Goal: Transaction & Acquisition: Purchase product/service

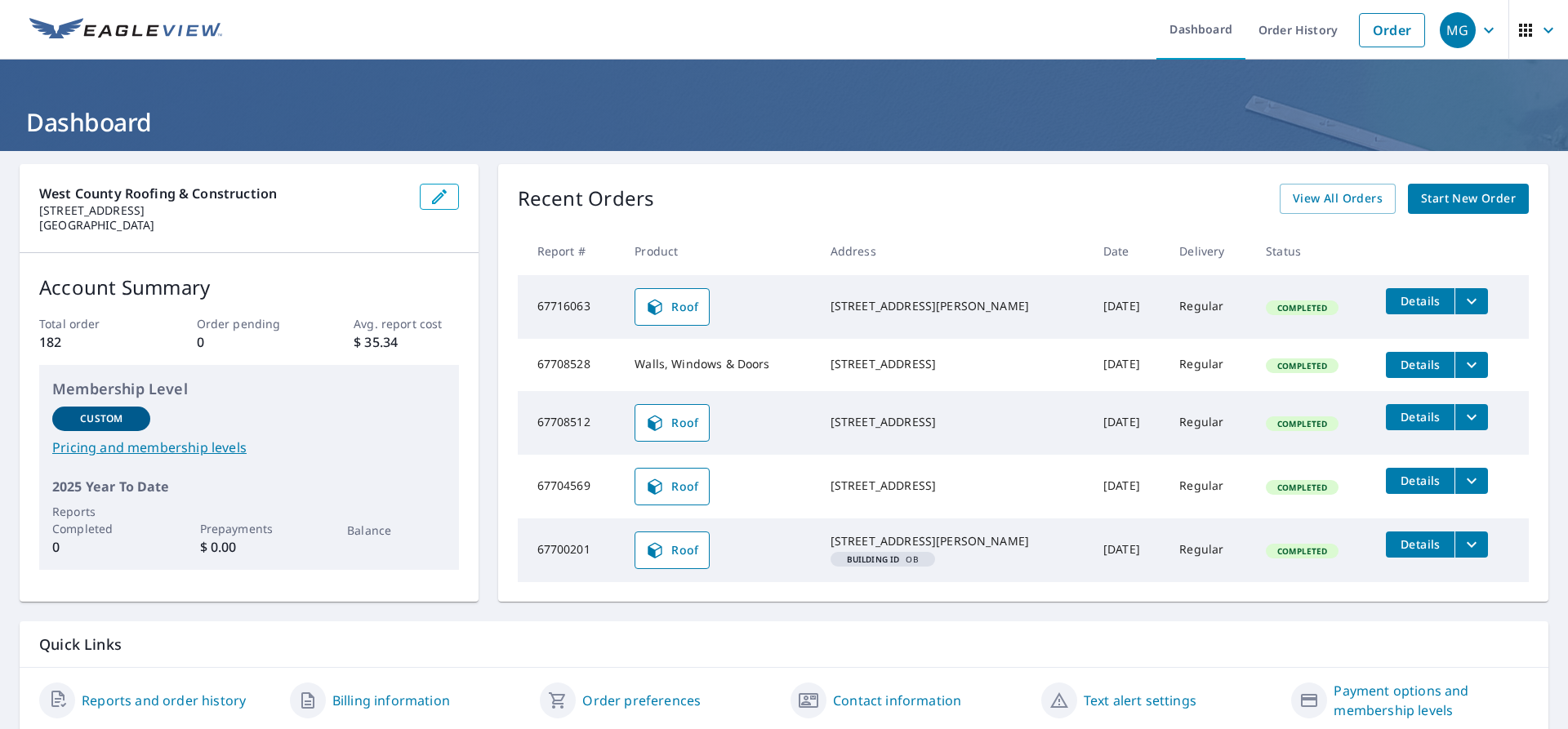
click at [1494, 188] on link "Start New Order" at bounding box center [1468, 199] width 121 height 31
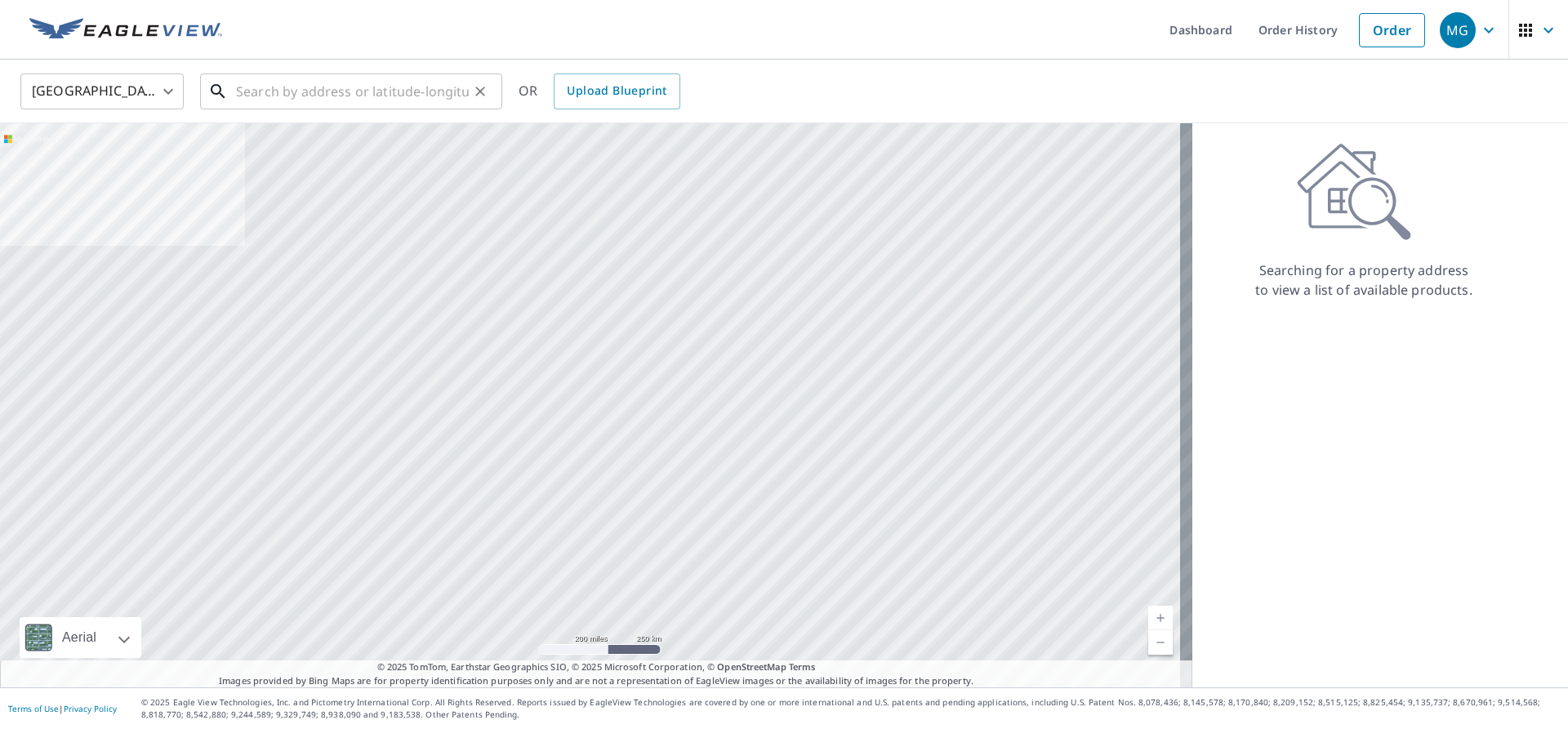
click at [277, 84] on input "text" at bounding box center [352, 91] width 233 height 46
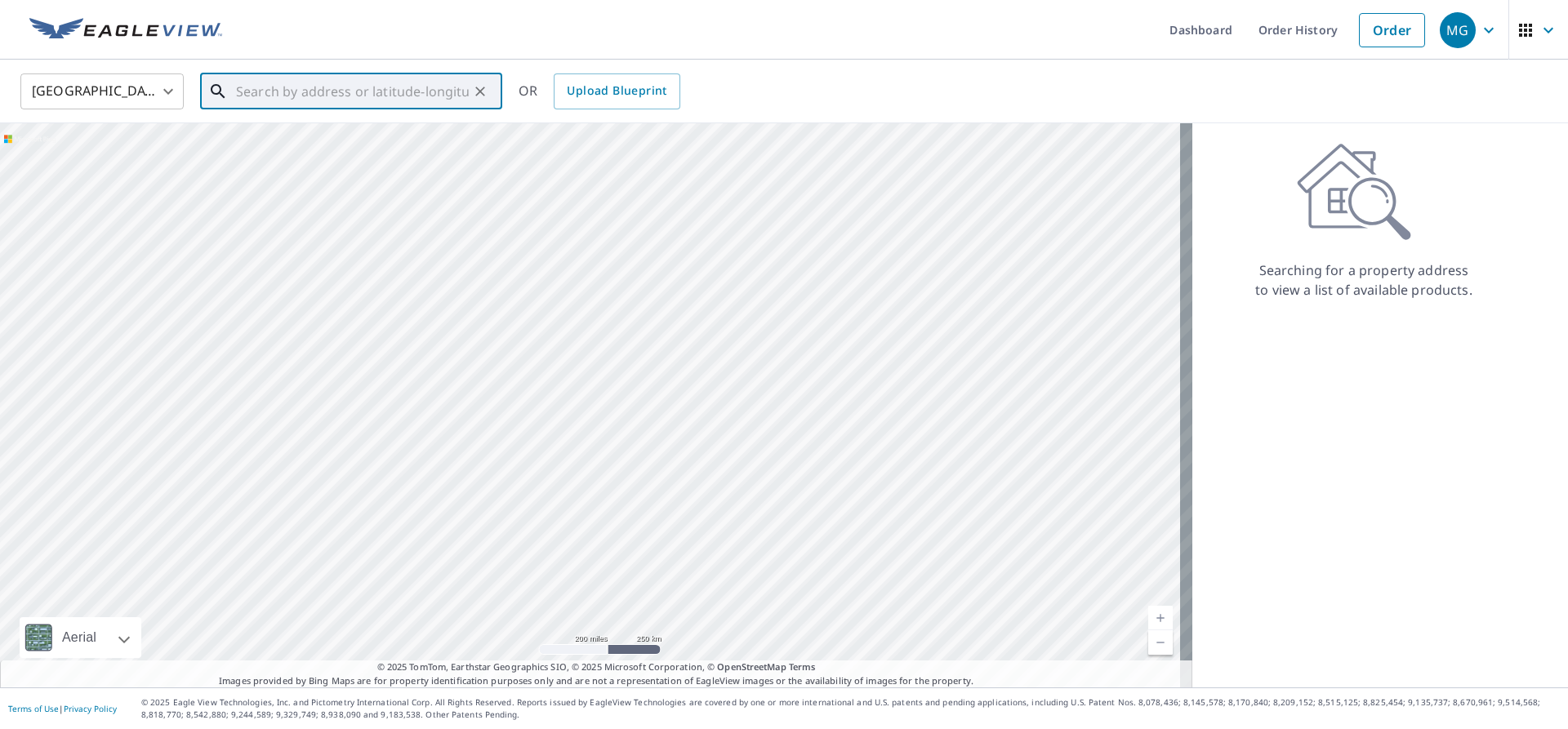
paste input "[STREET_ADDRESS][PERSON_NAME]"
click at [390, 139] on span "[STREET_ADDRESS][PERSON_NAME]" at bounding box center [361, 139] width 257 height 20
type input "[STREET_ADDRESS][PERSON_NAME]"
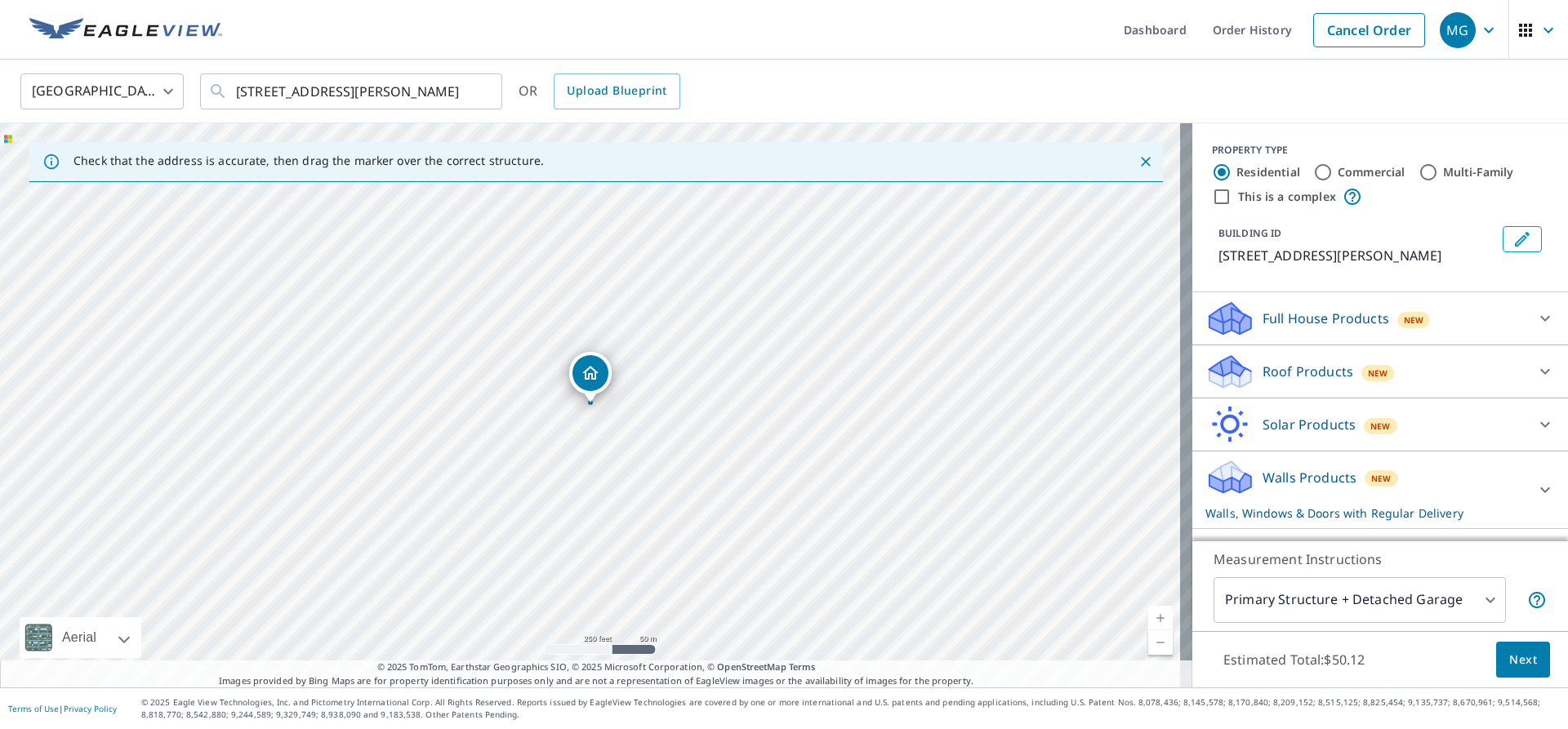
click at [1248, 338] on div "Full House Products New" at bounding box center [1364, 319] width 320 height 38
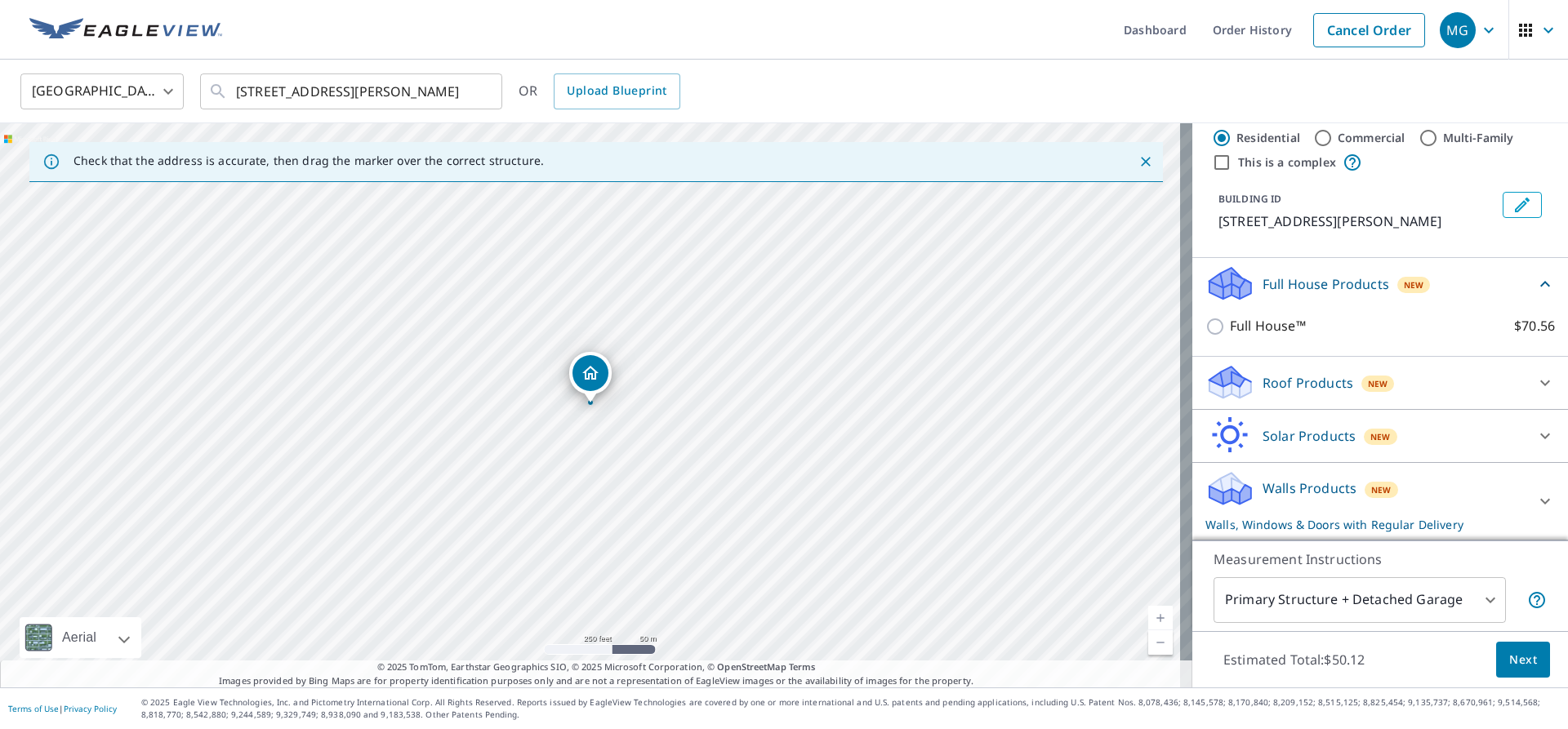
click at [1262, 376] on p "Roof Products" at bounding box center [1307, 383] width 91 height 20
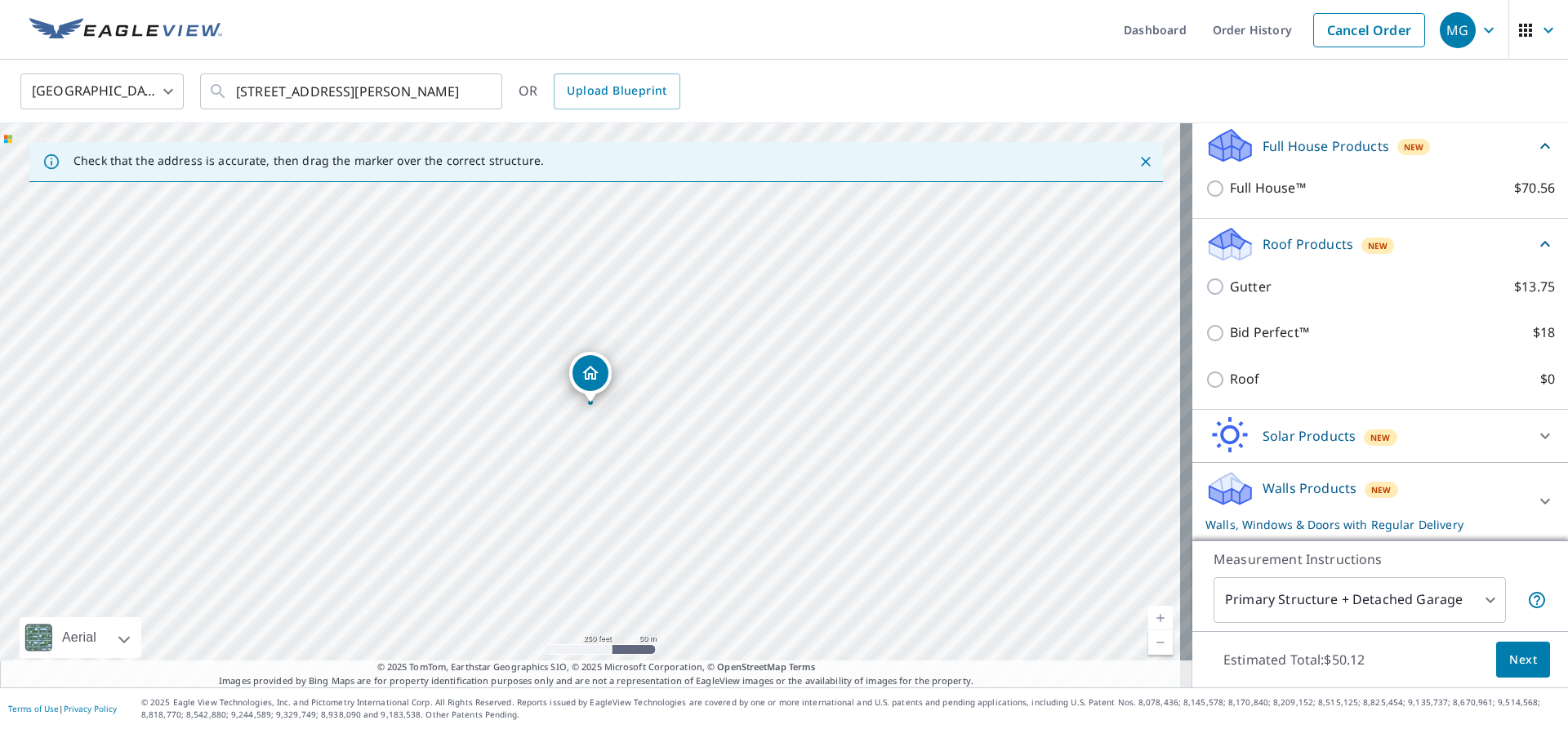
scroll to position [192, 0]
click at [1211, 391] on div "Roof $0" at bounding box center [1379, 379] width 349 height 46
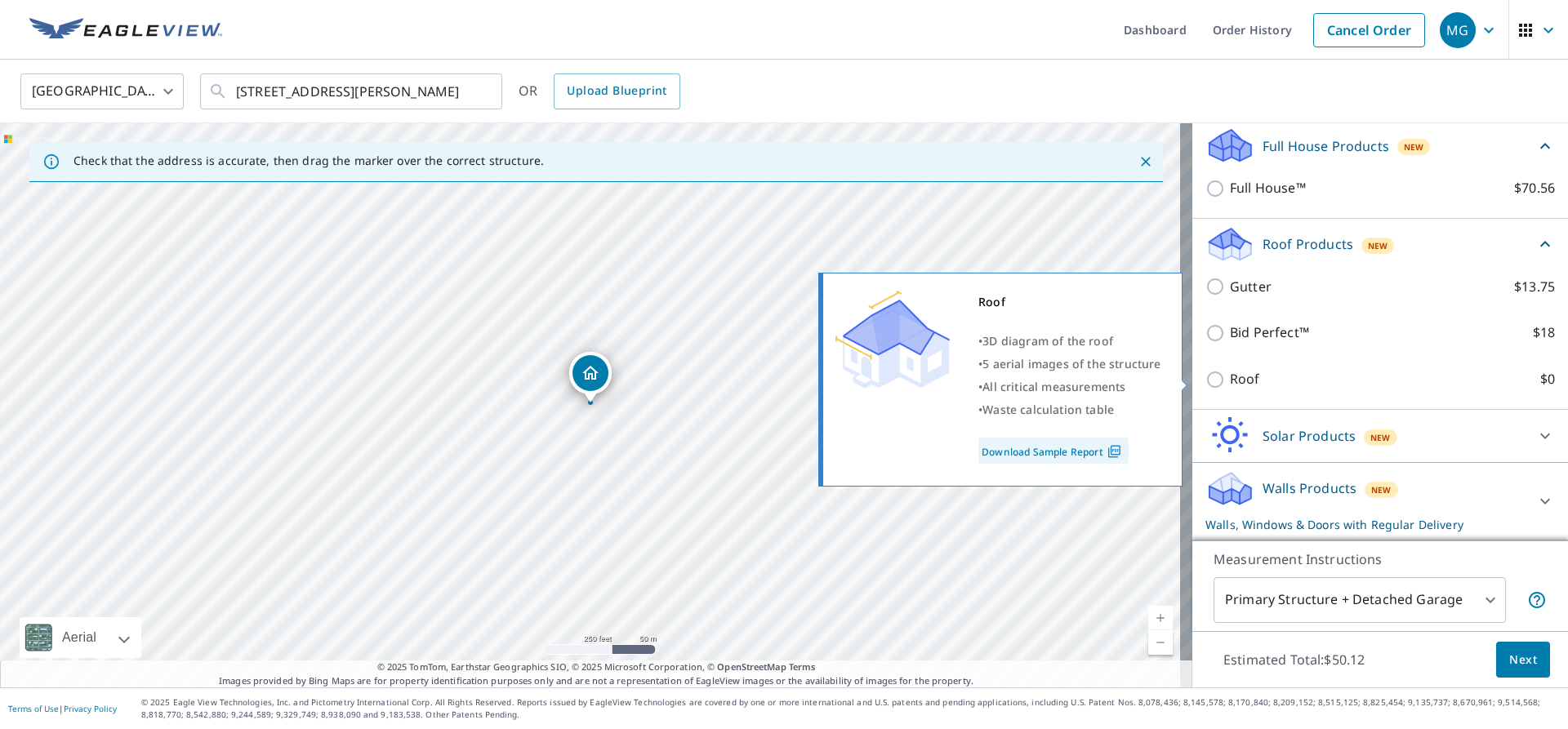
click at [1205, 380] on input "Roof $0" at bounding box center [1217, 380] width 25 height 20
checkbox input "true"
type input "3"
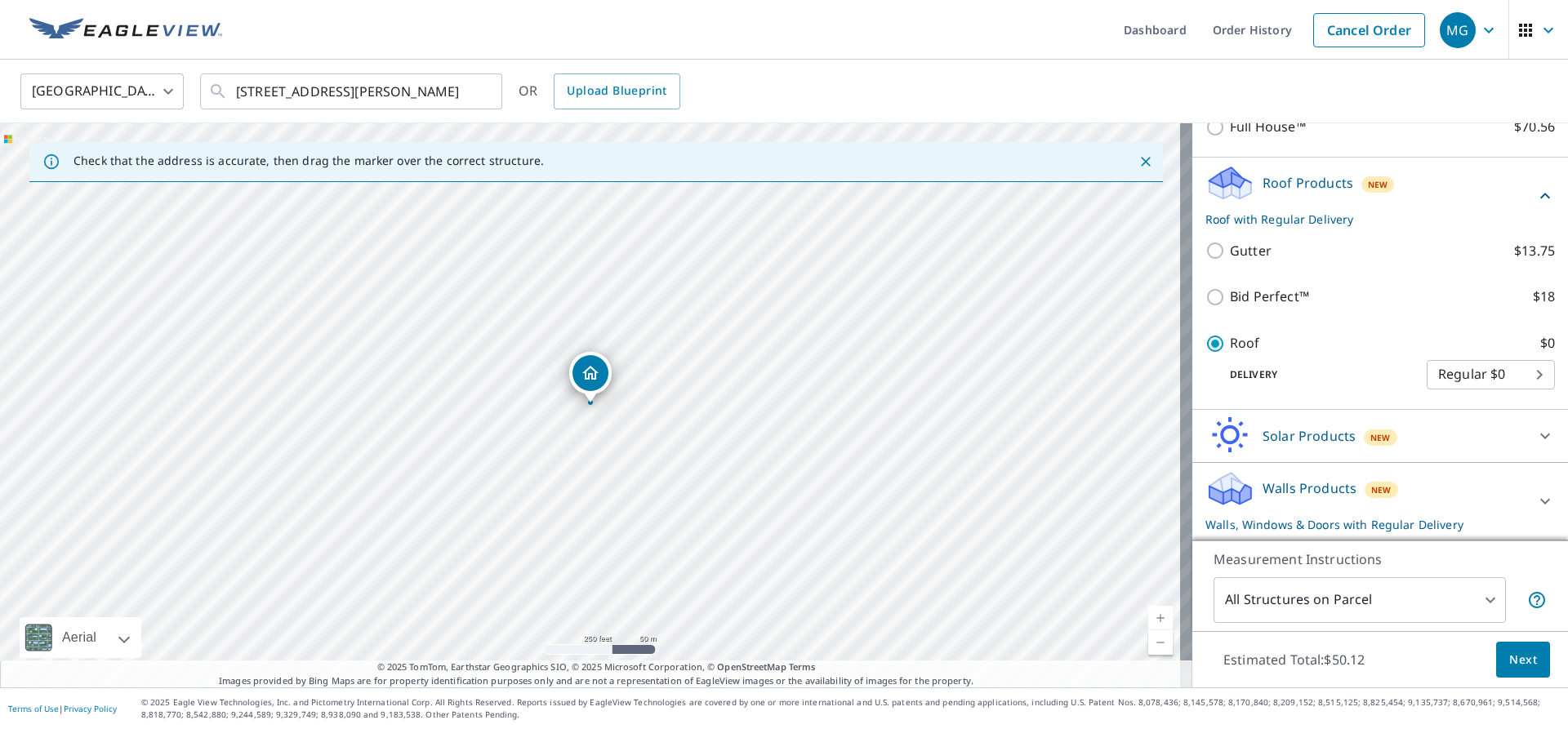
scroll to position [209, 0]
click at [1289, 505] on div "Walls Products New Walls, Windows & Doors with Regular Delivery" at bounding box center [1364, 501] width 320 height 64
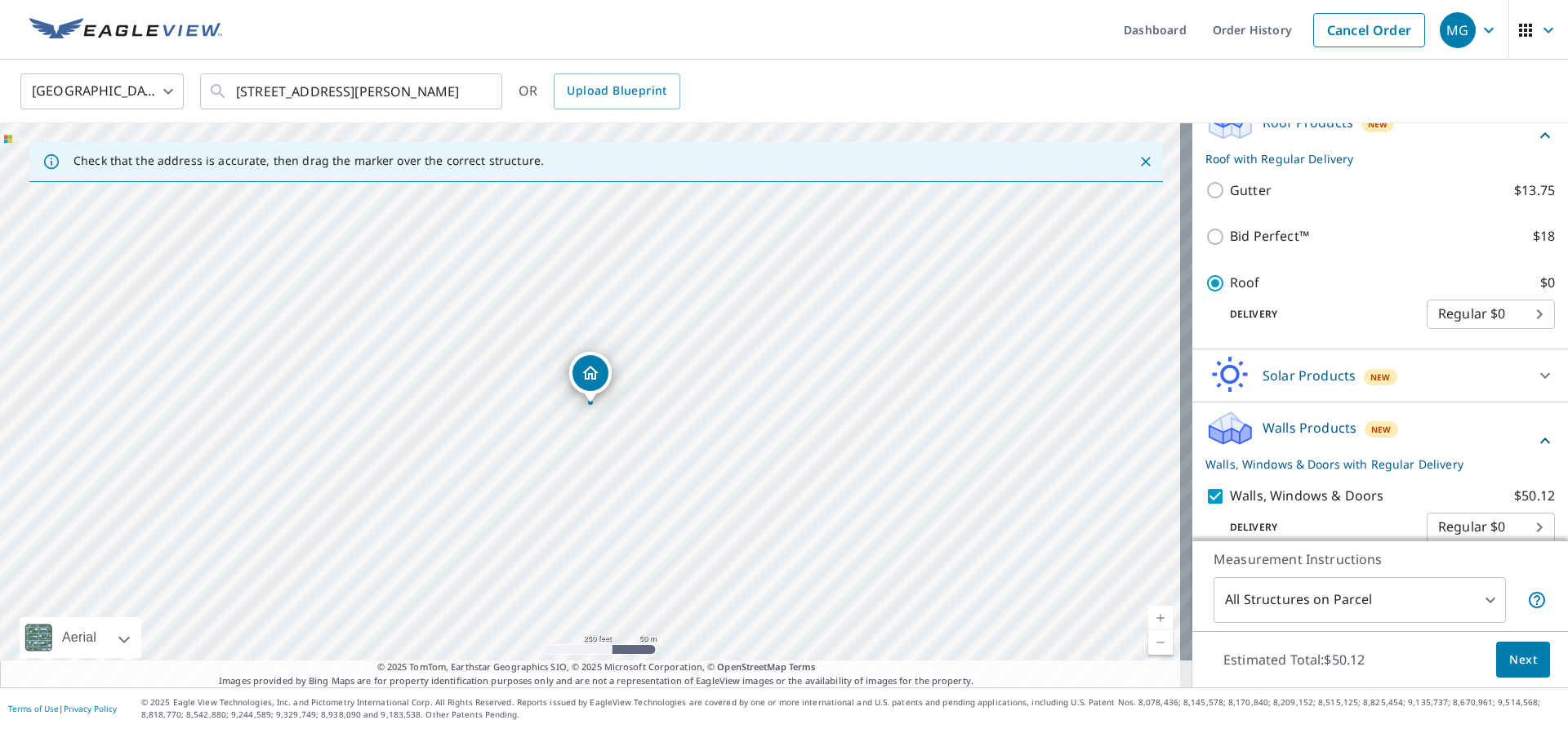
scroll to position [338, 0]
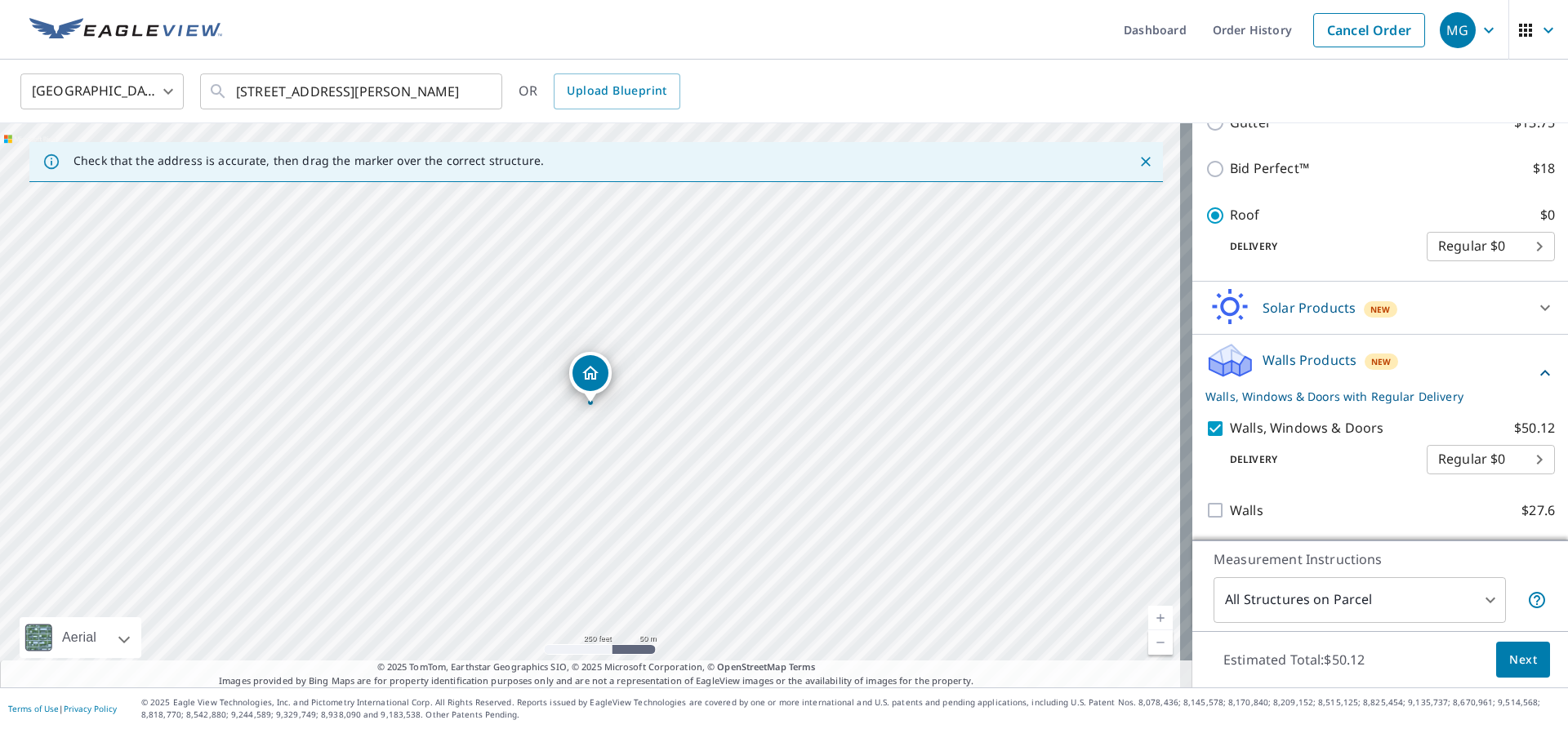
click at [1193, 509] on body "MG MG Dashboard Order History Cancel Order MG [GEOGRAPHIC_DATA] US ​ [STREET_AD…" at bounding box center [784, 364] width 1568 height 729
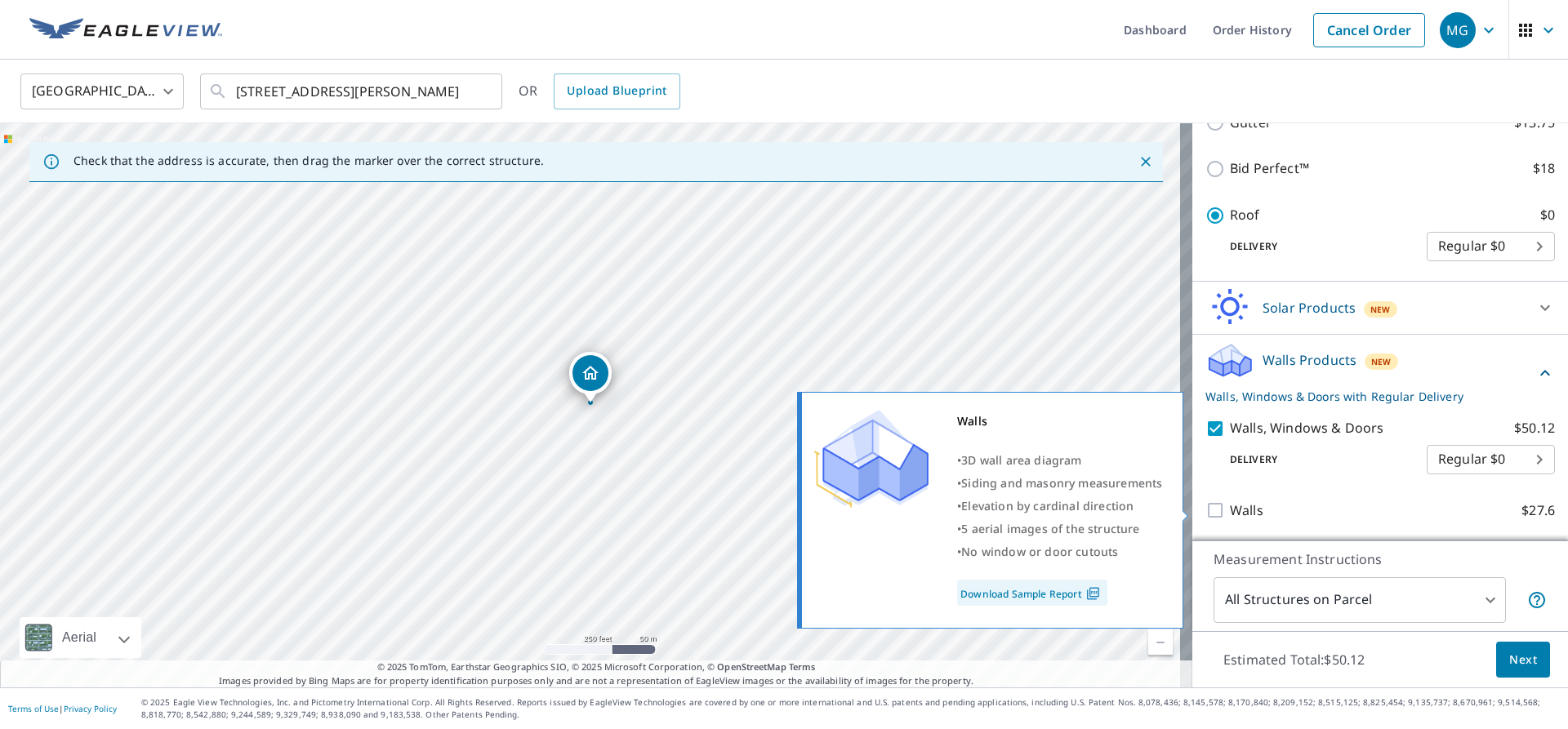
click at [1185, 429] on div "Walls • 3D wall area diagram • Siding and masonry measurements • Elevation by […" at bounding box center [997, 511] width 396 height 247
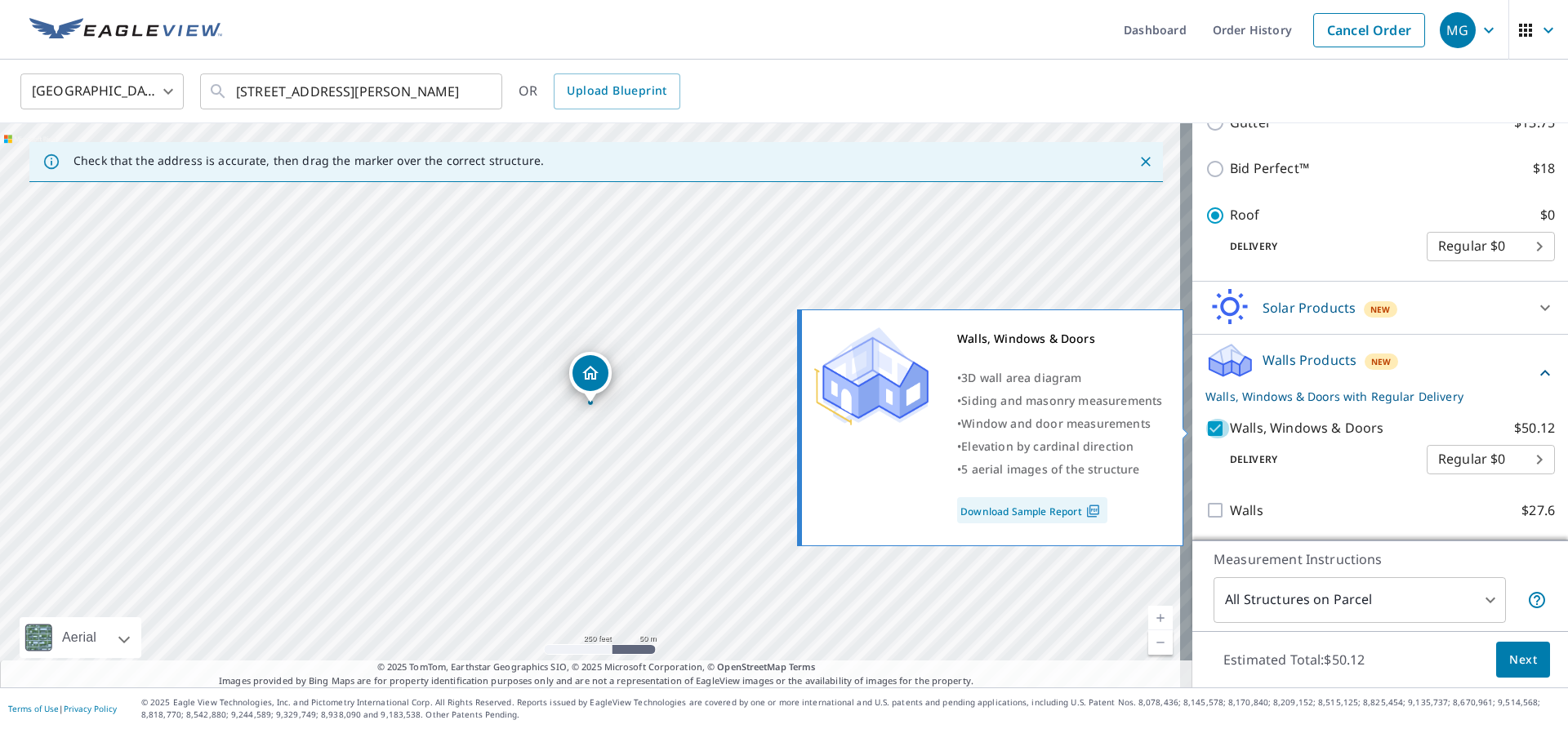
click at [1205, 429] on input "Walls, Windows & Doors $50.12" at bounding box center [1217, 429] width 25 height 20
checkbox input "false"
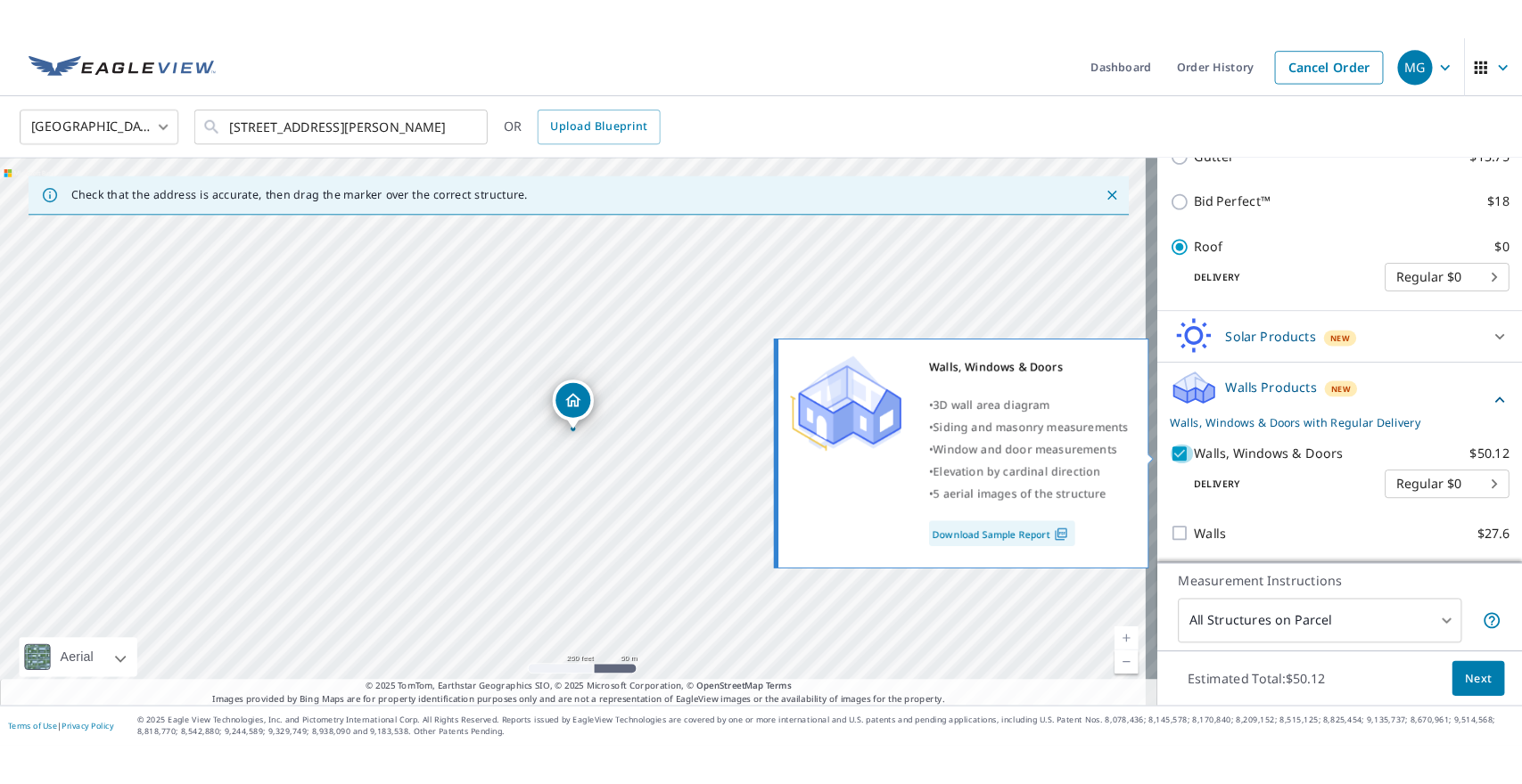
scroll to position [302, 0]
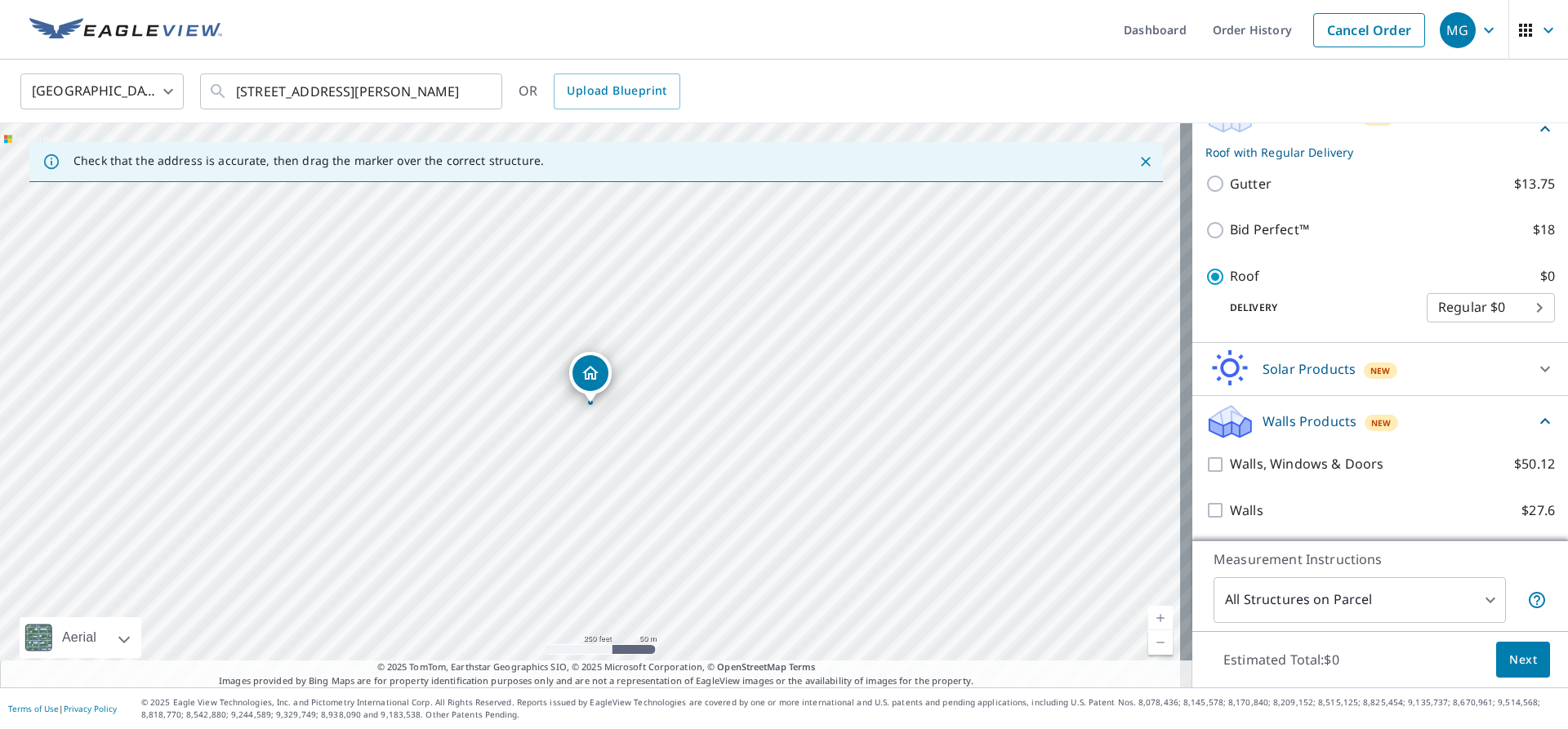
click at [1511, 674] on button "Next" at bounding box center [1522, 660] width 54 height 36
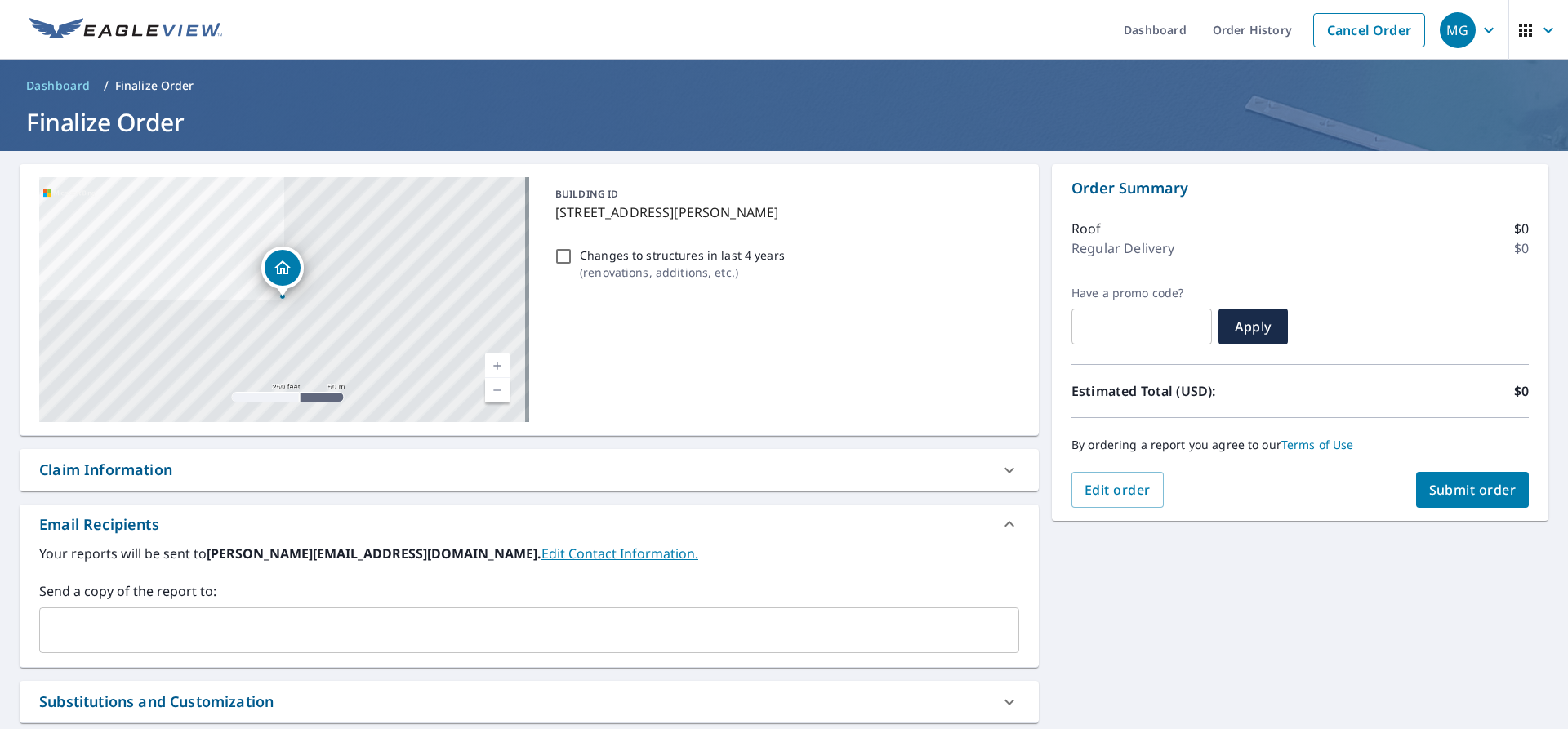
click at [102, 612] on div "​" at bounding box center [529, 630] width 980 height 46
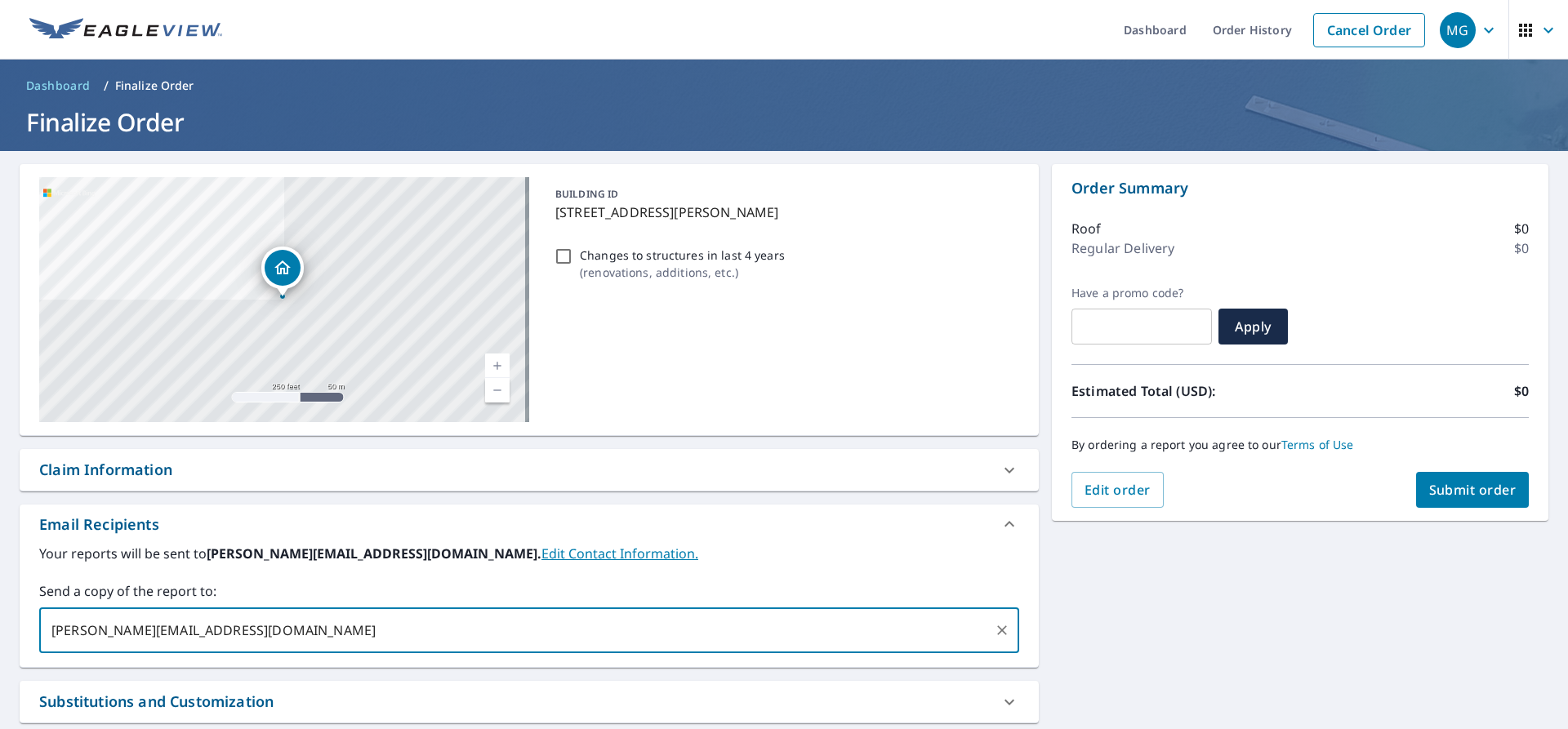
type input "[PERSON_NAME][EMAIL_ADDRESS][DOMAIN_NAME]"
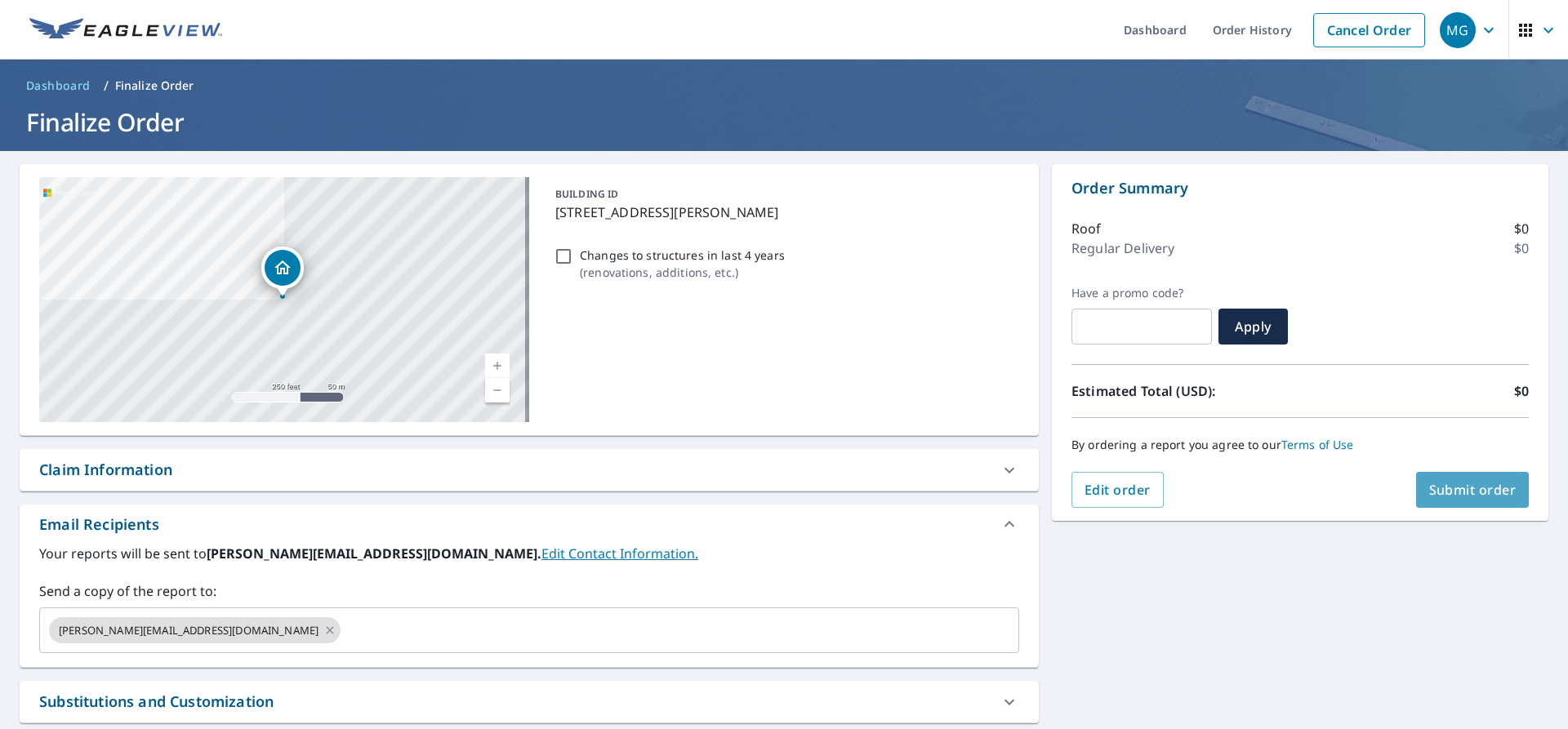
click at [1451, 498] on span "Submit order" at bounding box center [1473, 490] width 88 height 18
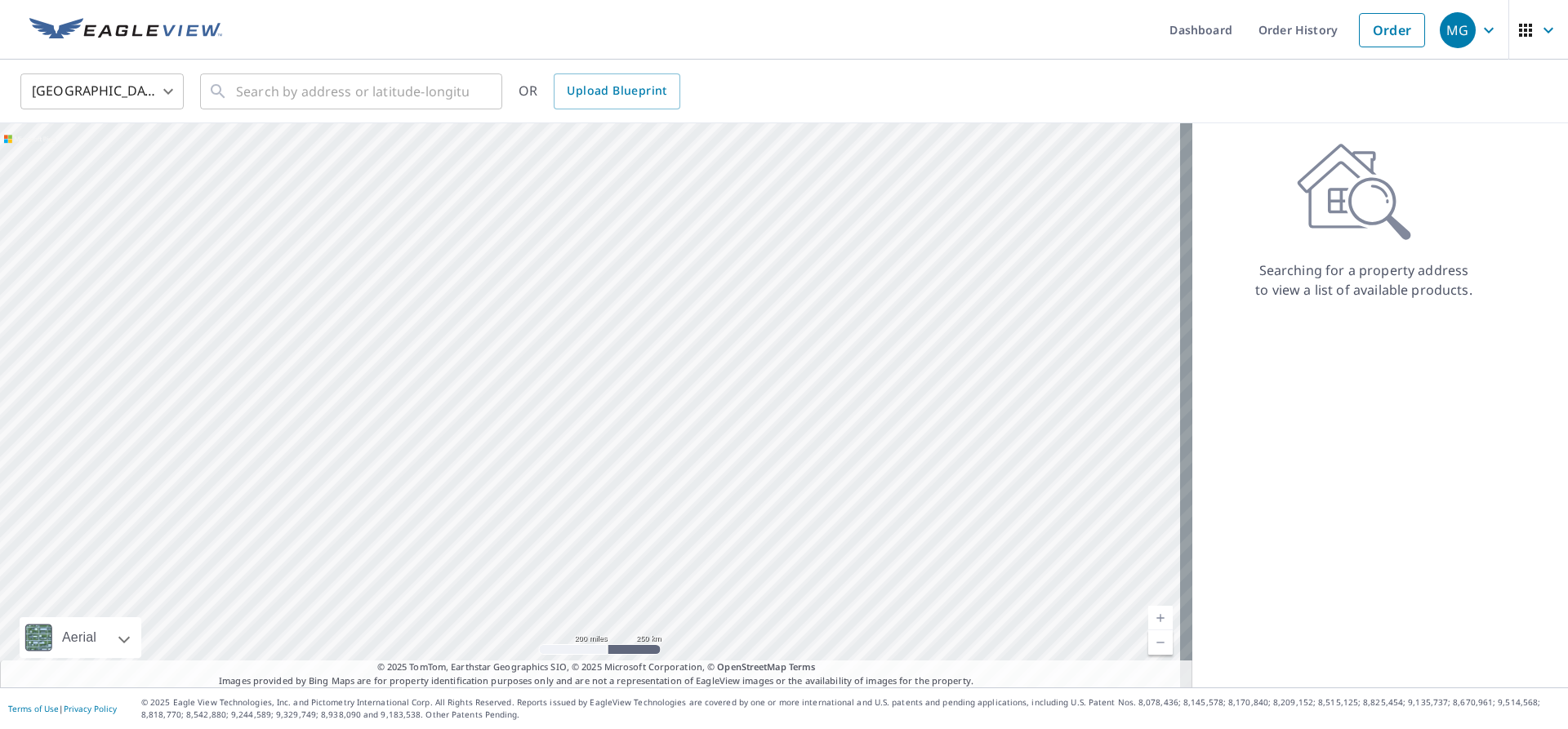
click at [61, 22] on img at bounding box center [126, 31] width 193 height 25
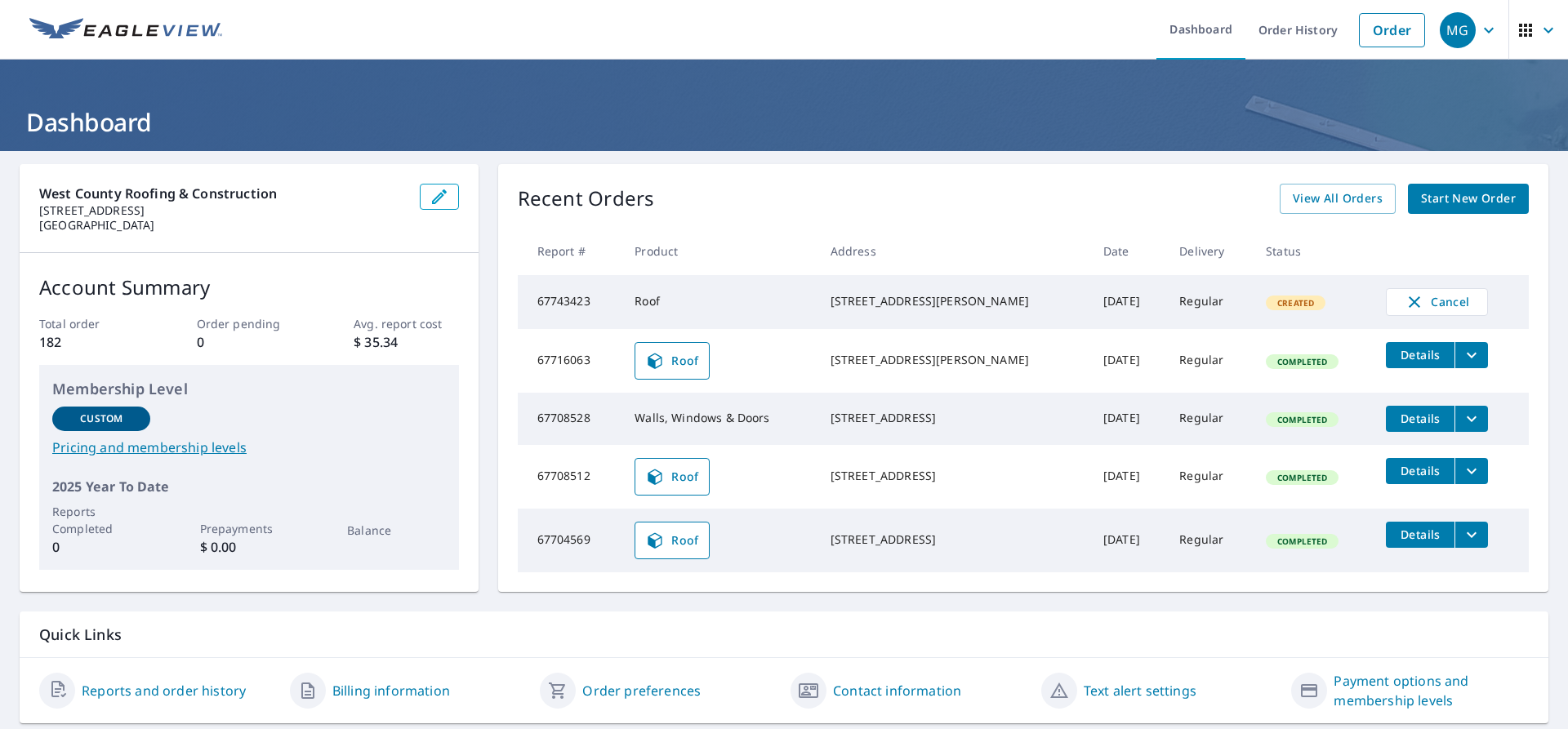
click at [152, 17] on link at bounding box center [126, 30] width 213 height 60
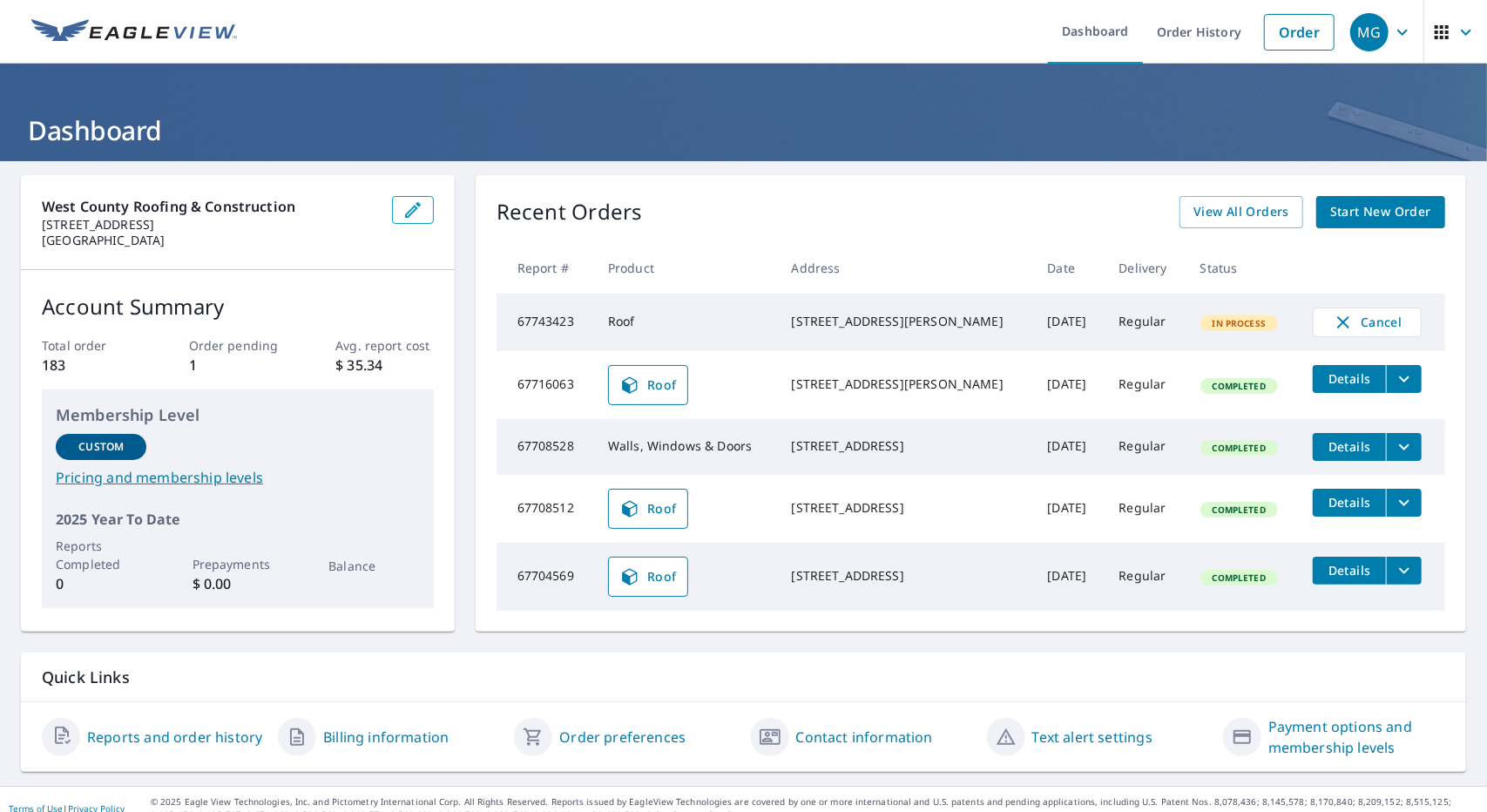
click at [28, 33] on link at bounding box center [134, 32] width 227 height 64
click at [1383, 214] on span "Start New Order" at bounding box center [1381, 212] width 101 height 22
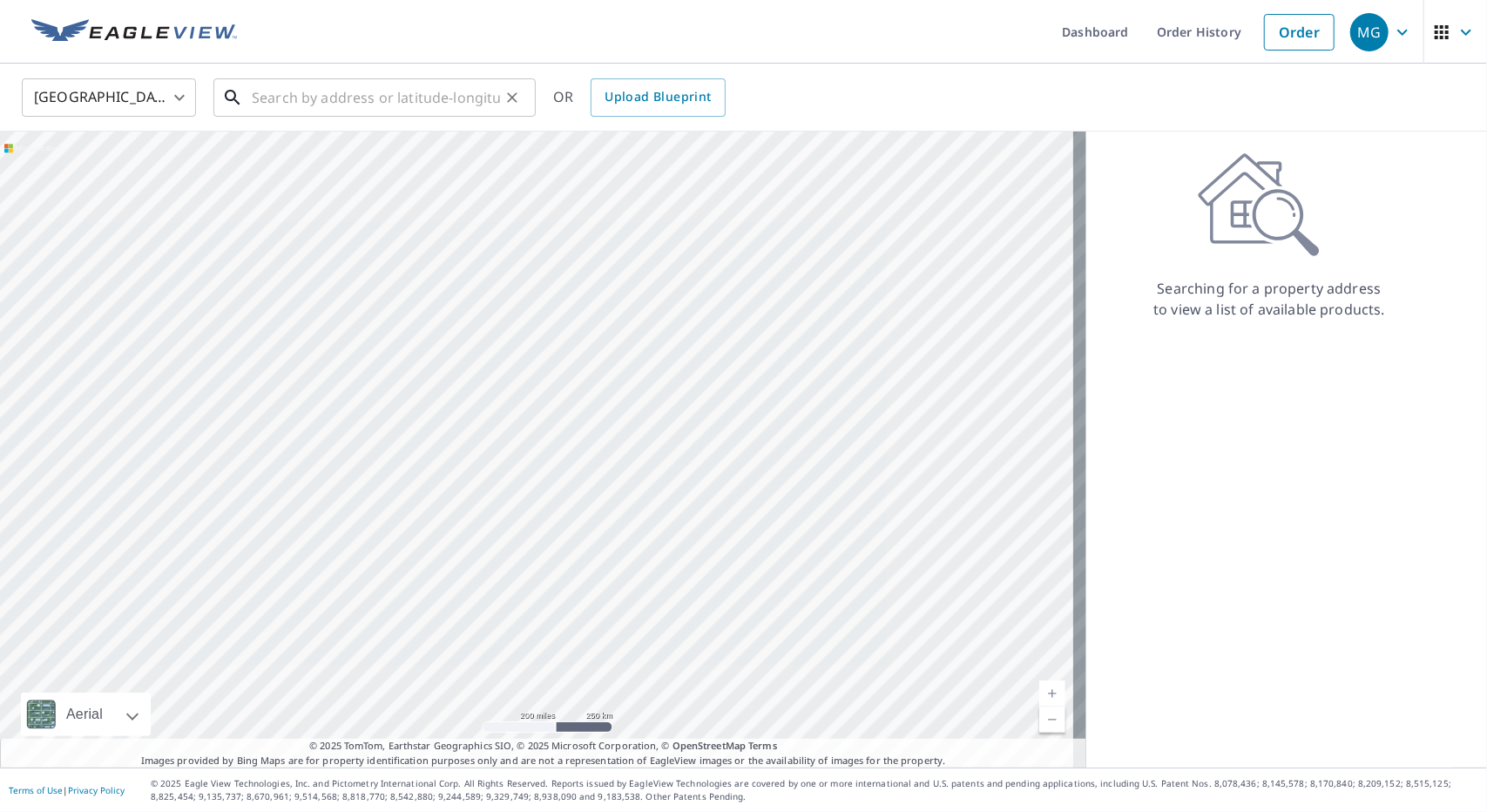
click at [313, 107] on input "text" at bounding box center [375, 97] width 248 height 49
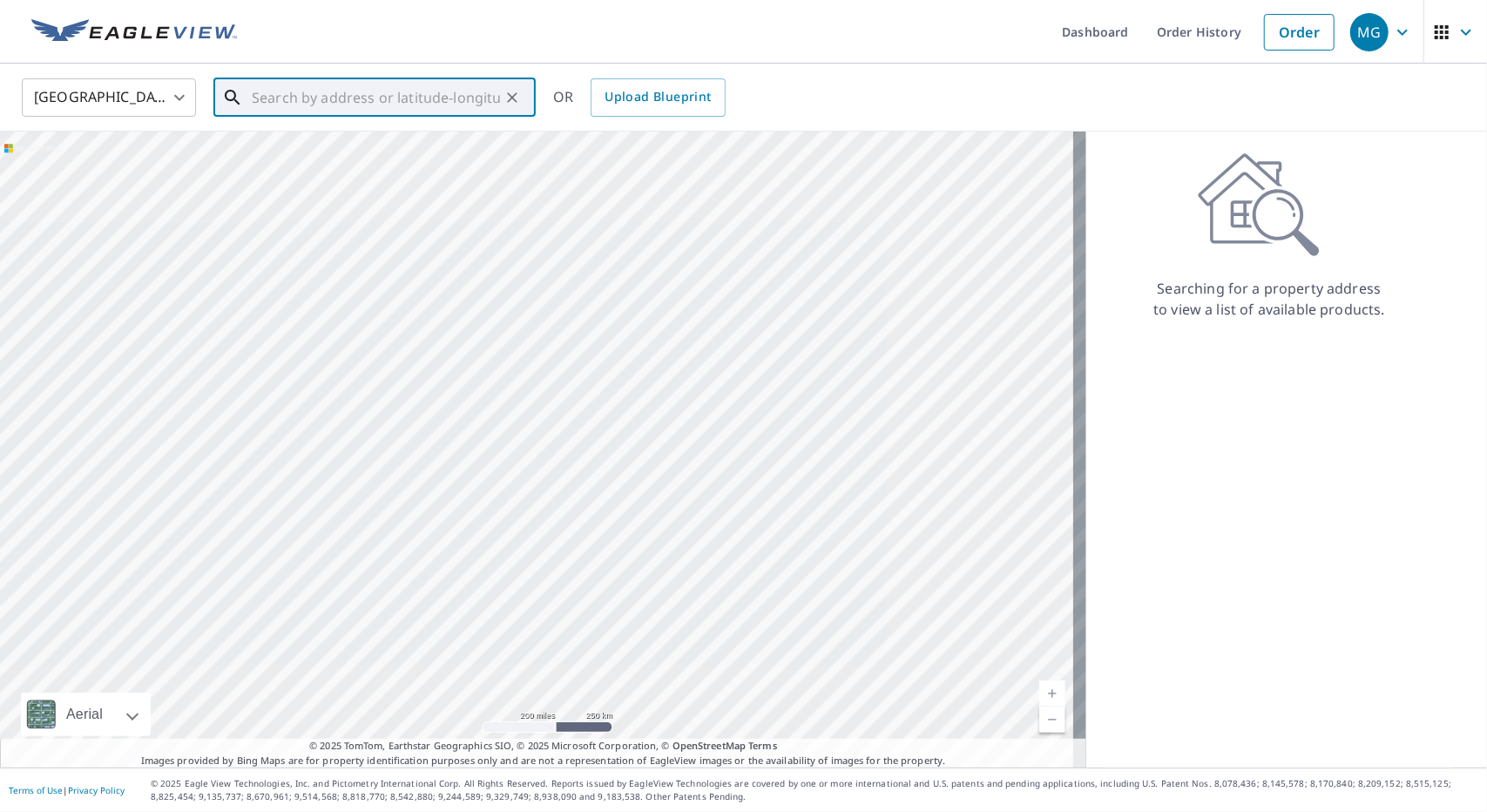
paste input "14525 Clayton Road Ballwin, MO 63011"
click at [415, 149] on span "14525 Clayton Rd" at bounding box center [385, 148] width 274 height 21
type input "14525 Clayton Rd Ballwin, MO 63011"
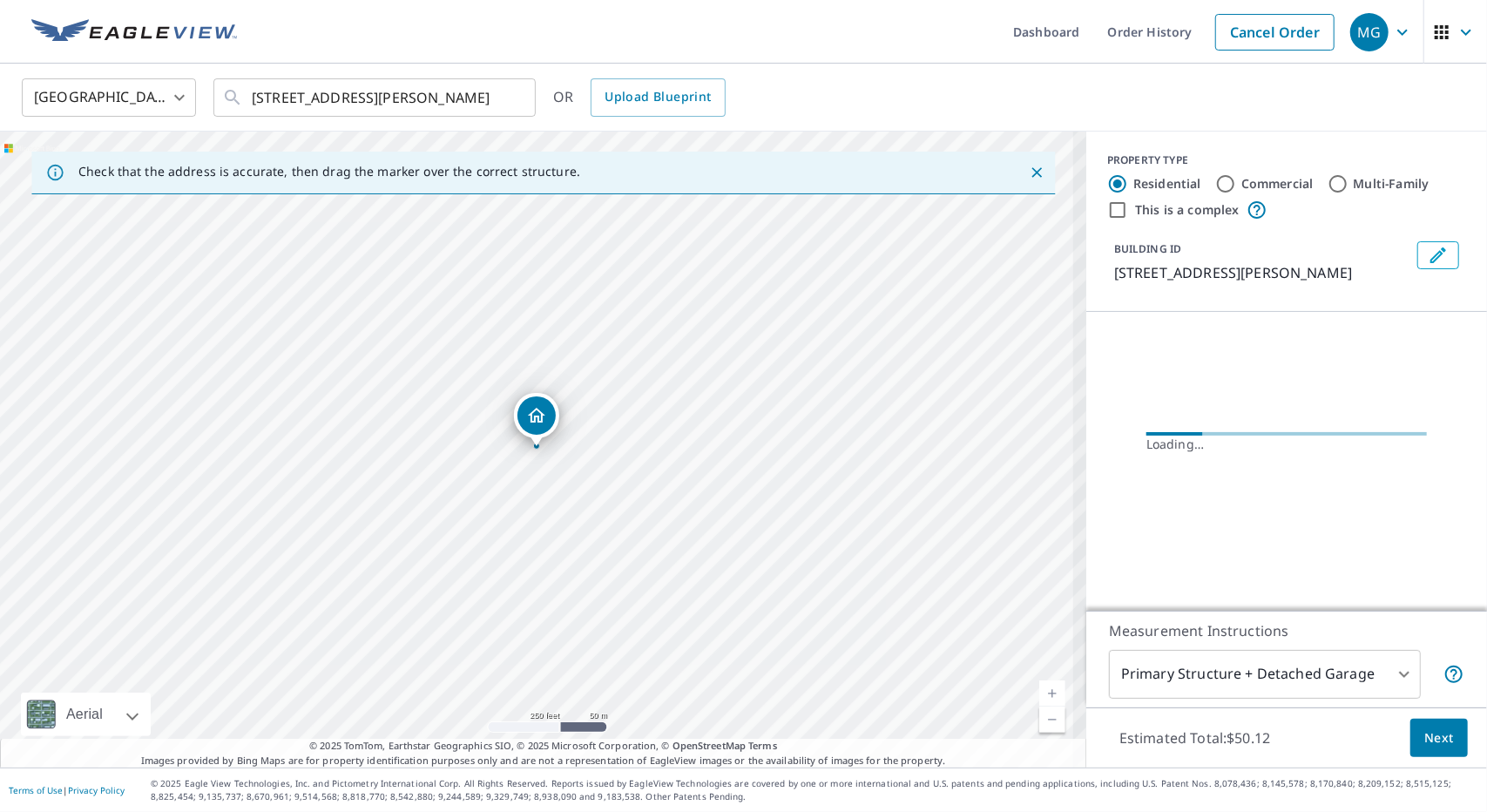
scroll to position [0, 0]
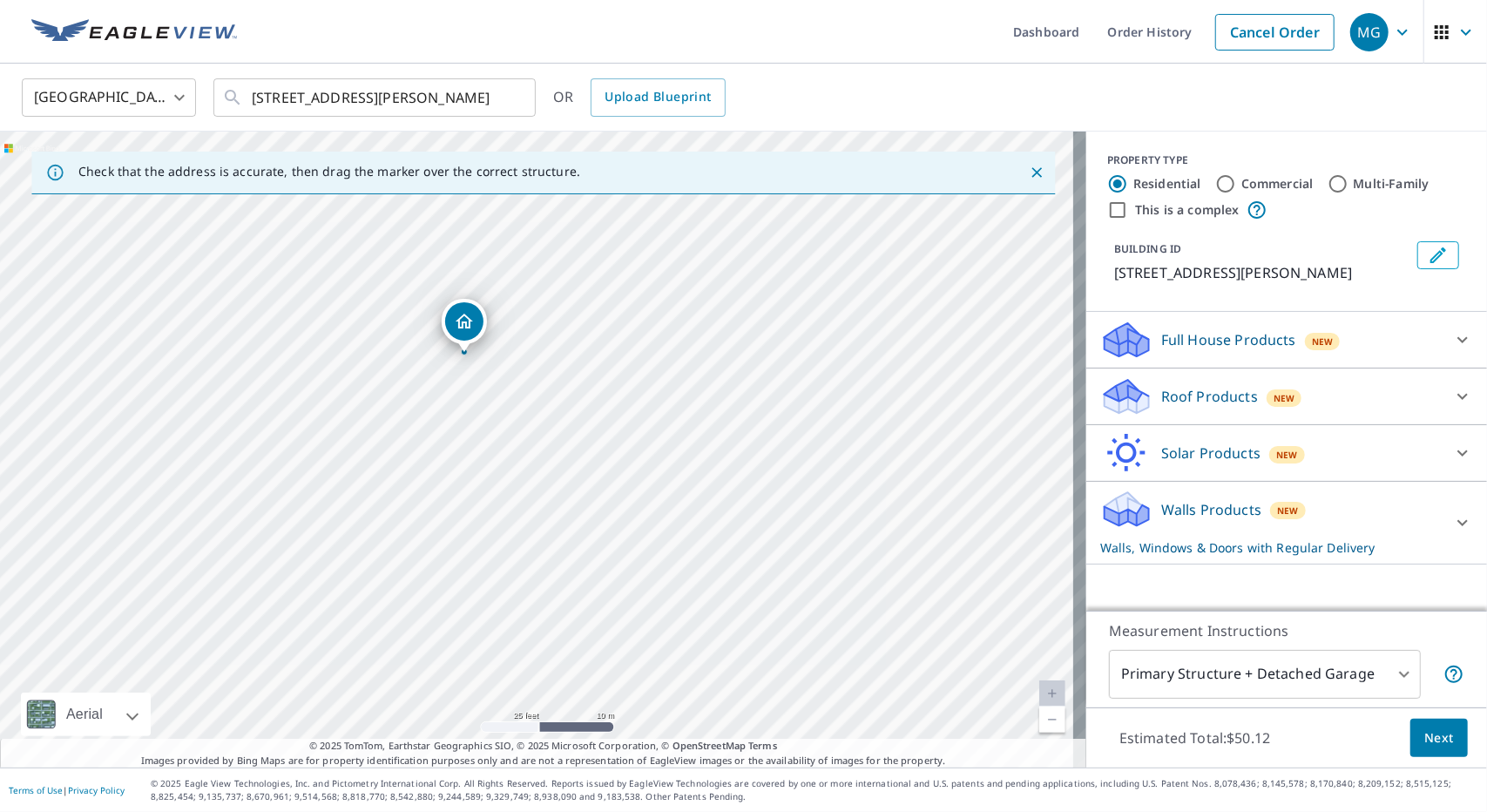
drag, startPoint x: 545, startPoint y: 430, endPoint x: 886, endPoint y: 334, distance: 354.3
click at [886, 334] on div "14525 Clayton Rd Ballwin, MO 63011" at bounding box center [543, 449] width 1086 height 635
click at [1131, 348] on icon at bounding box center [1127, 346] width 44 height 21
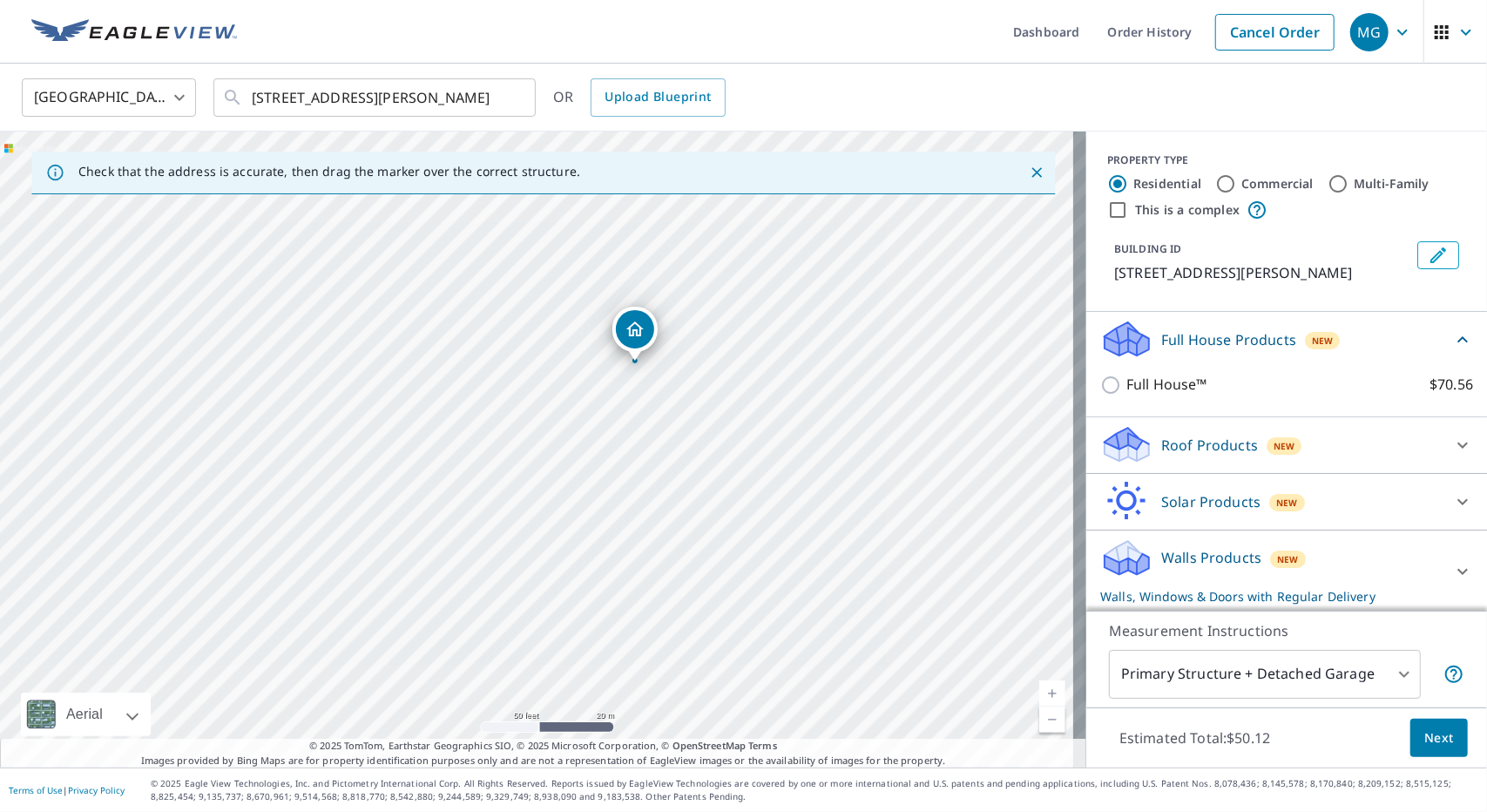
click at [1144, 432] on div "Roof Products New" at bounding box center [1271, 445] width 342 height 41
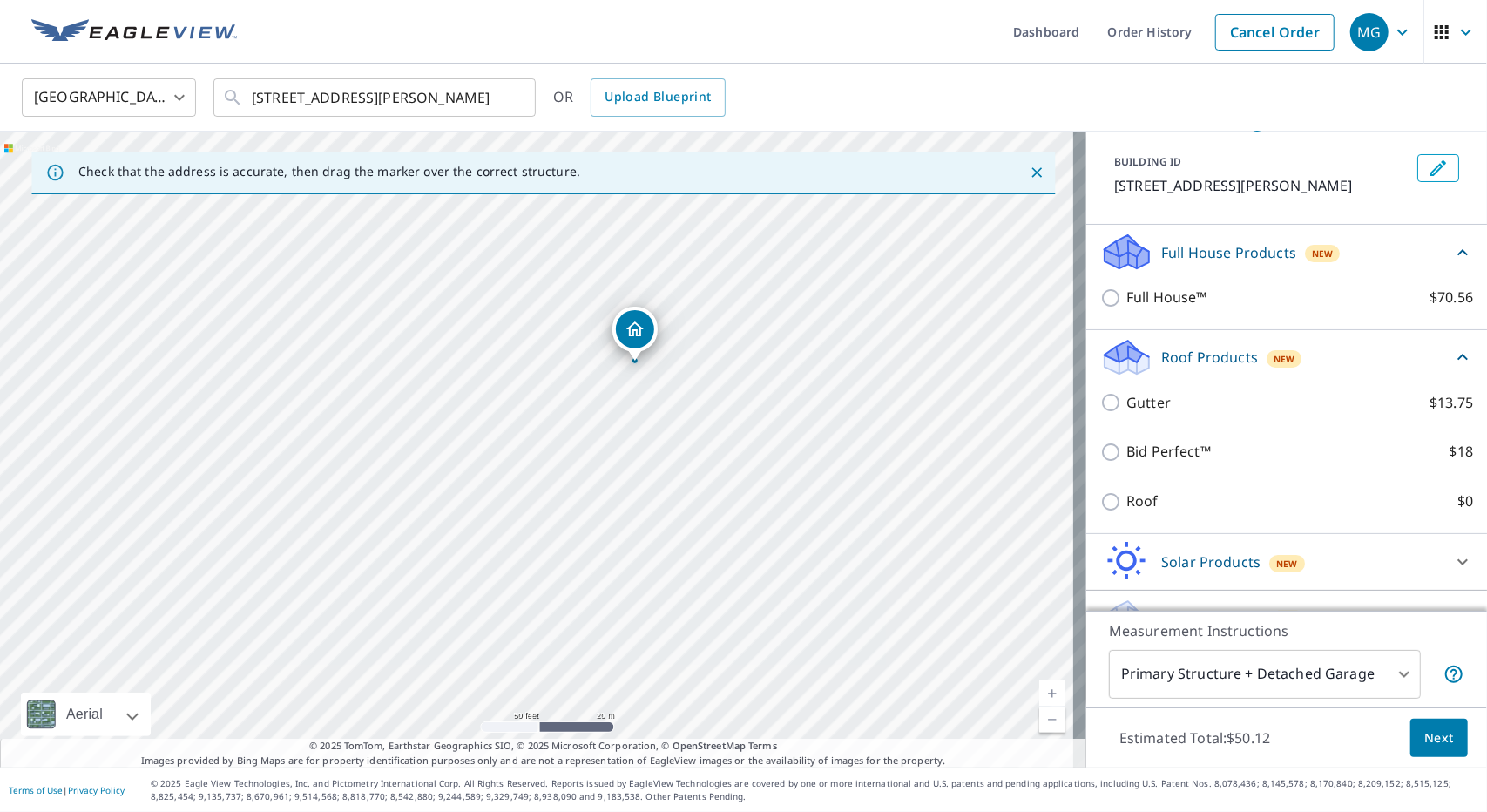
click at [1127, 493] on p "Roof" at bounding box center [1143, 501] width 33 height 22
click at [1123, 493] on input "Roof $0" at bounding box center [1113, 502] width 26 height 21
checkbox input "true"
type input "3"
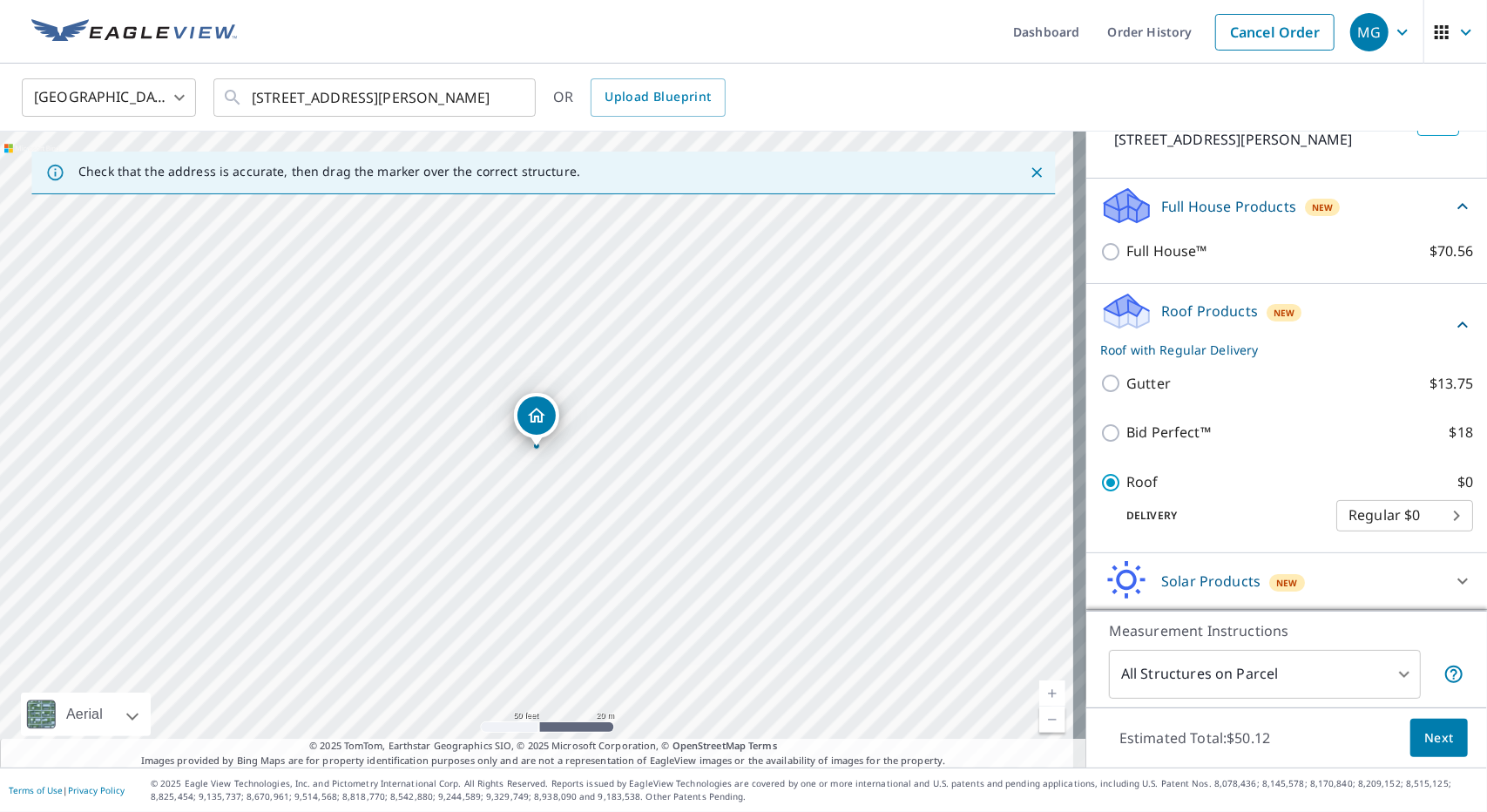
scroll to position [167, 0]
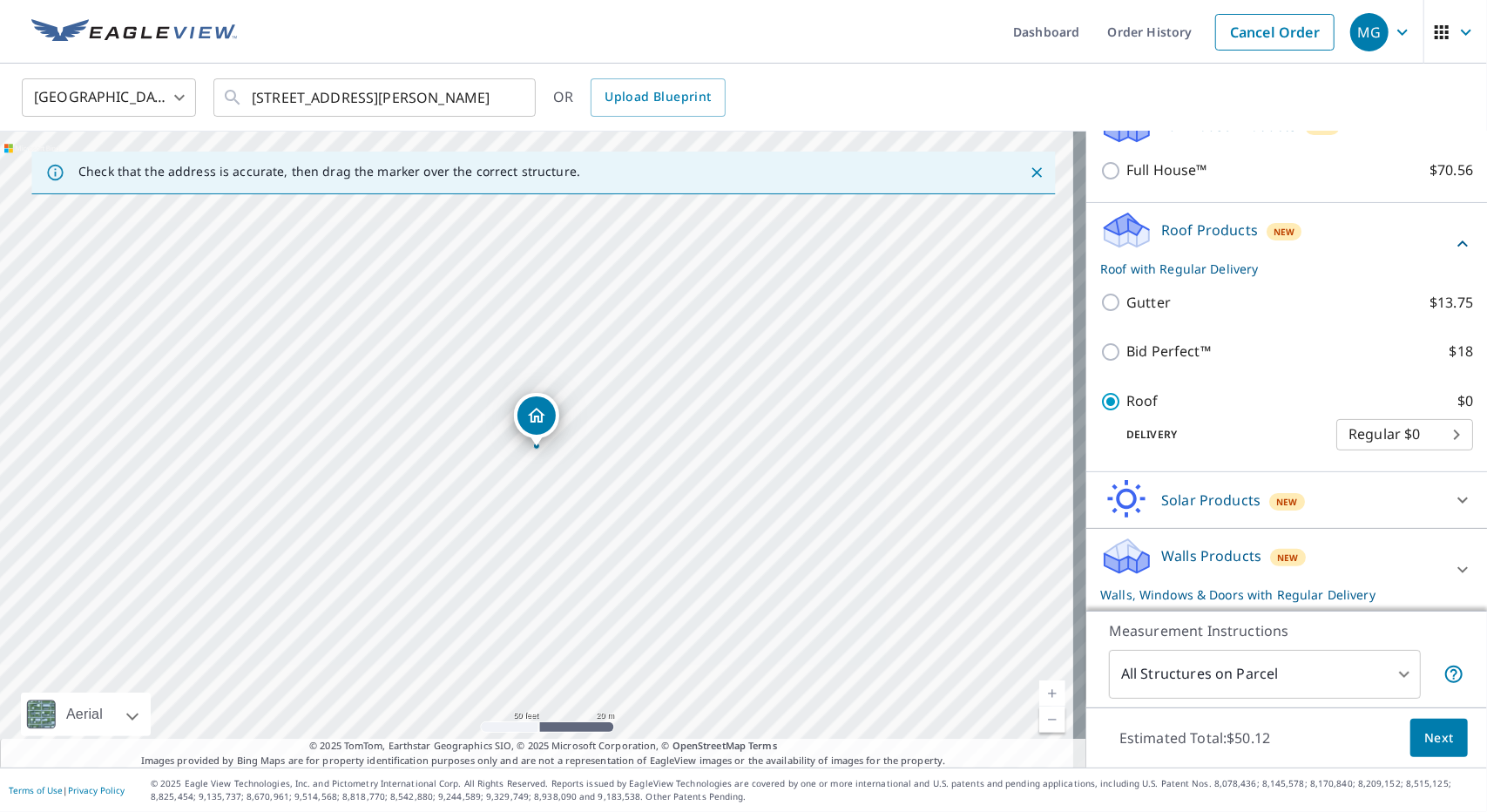
click at [1196, 527] on div "Solar Products New Inform Essentials+ $63.25 Inform Advanced $79 TrueDesign for…" at bounding box center [1287, 500] width 401 height 56
click at [1204, 550] on p "Walls Products" at bounding box center [1211, 556] width 100 height 21
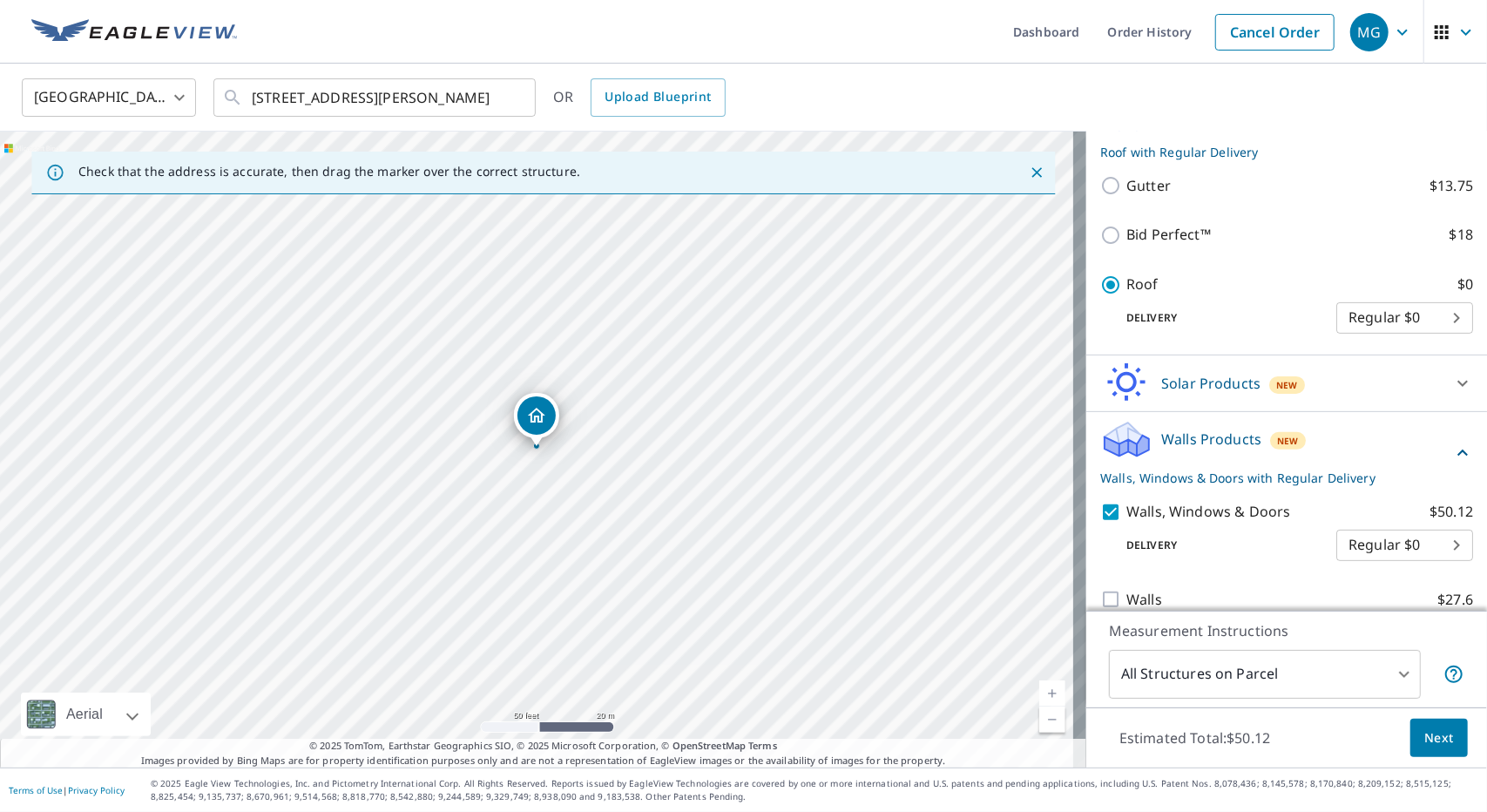
scroll to position [304, 0]
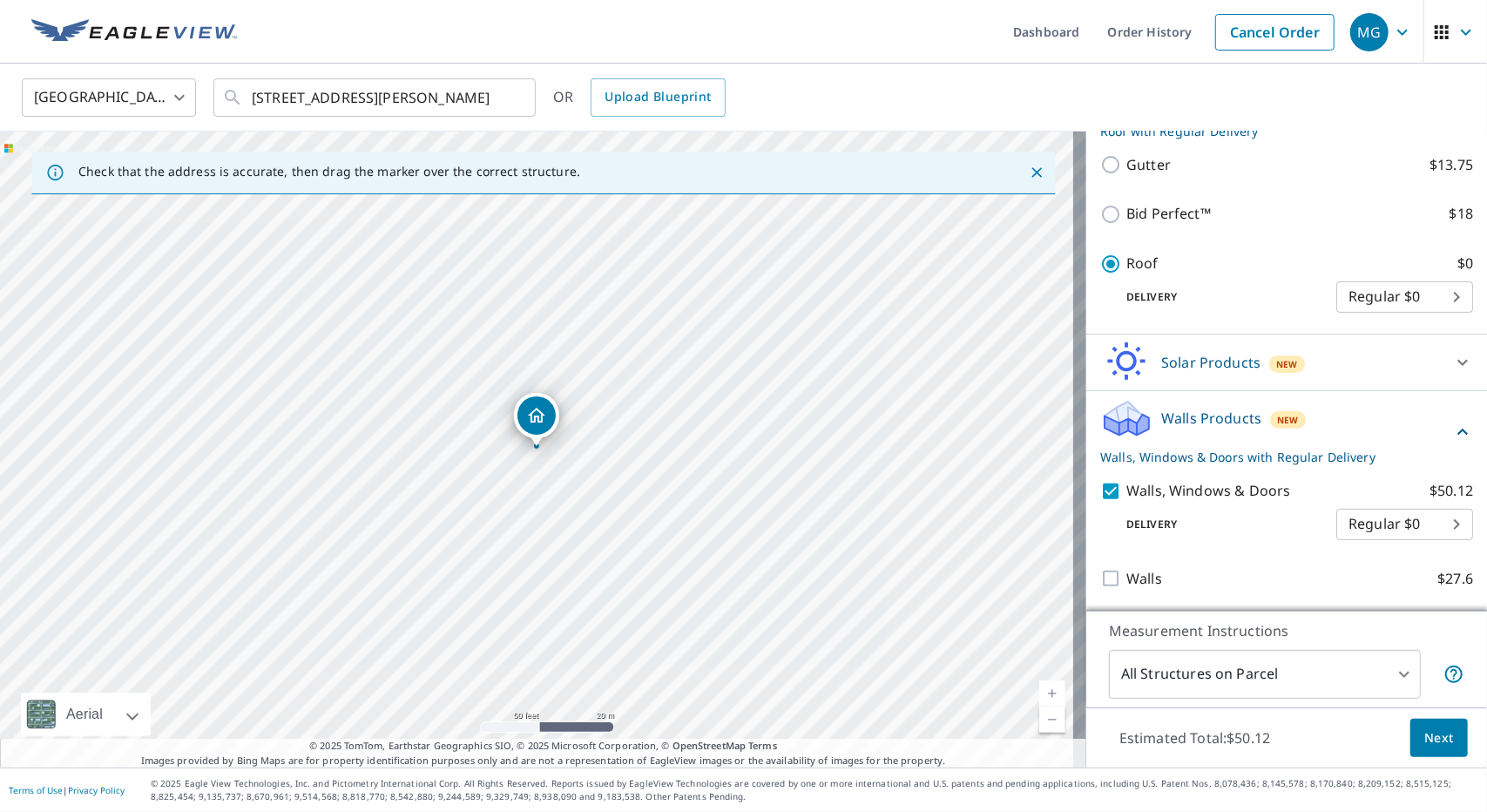
click at [1131, 579] on p "Walls" at bounding box center [1144, 578] width 35 height 22
click at [1127, 579] on input "Walls $27.6" at bounding box center [1113, 578] width 26 height 21
checkbox input "true"
checkbox input "false"
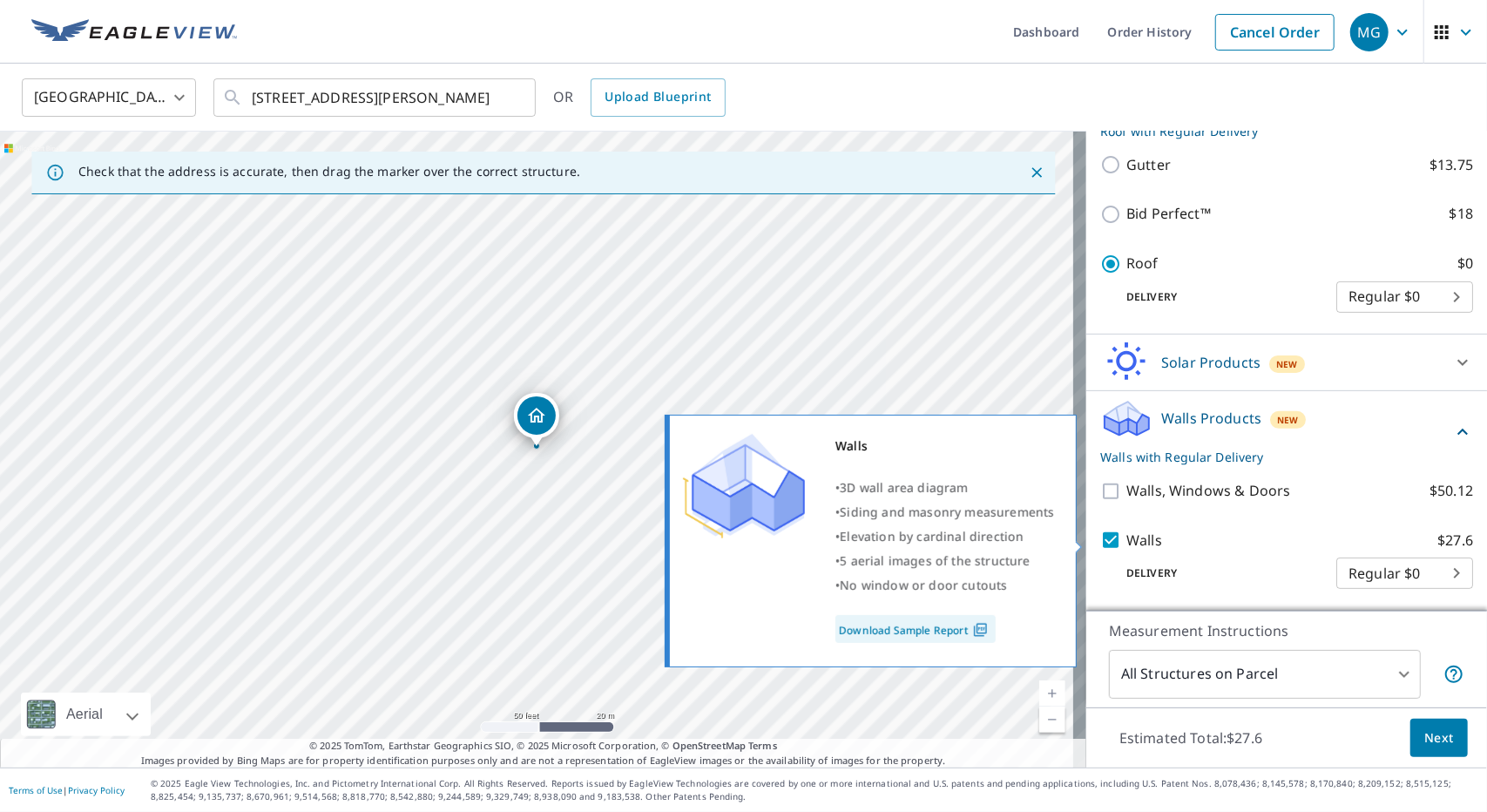
click at [1104, 541] on input "Walls $27.6" at bounding box center [1113, 540] width 26 height 21
checkbox input "false"
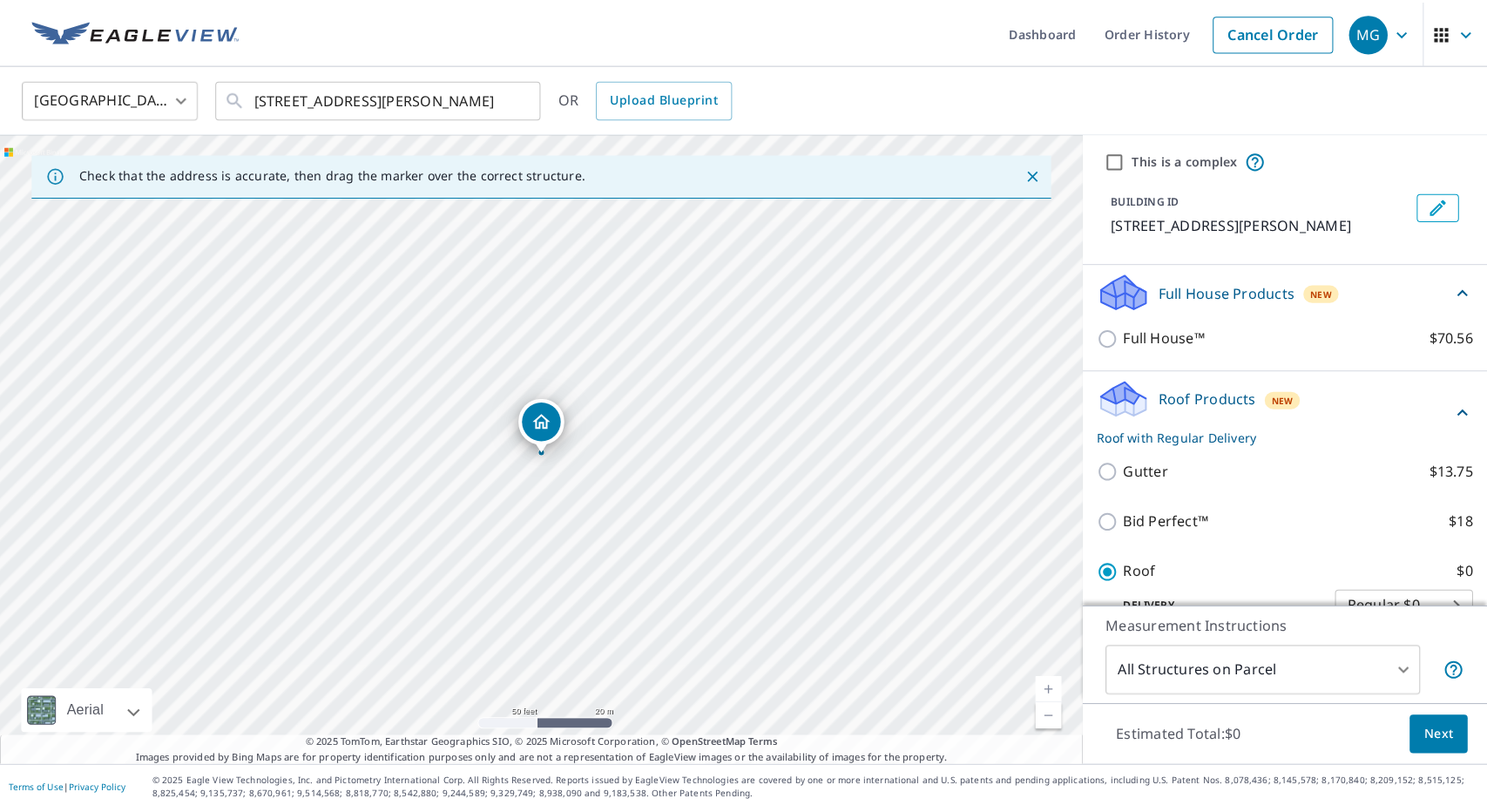
scroll to position [0, 0]
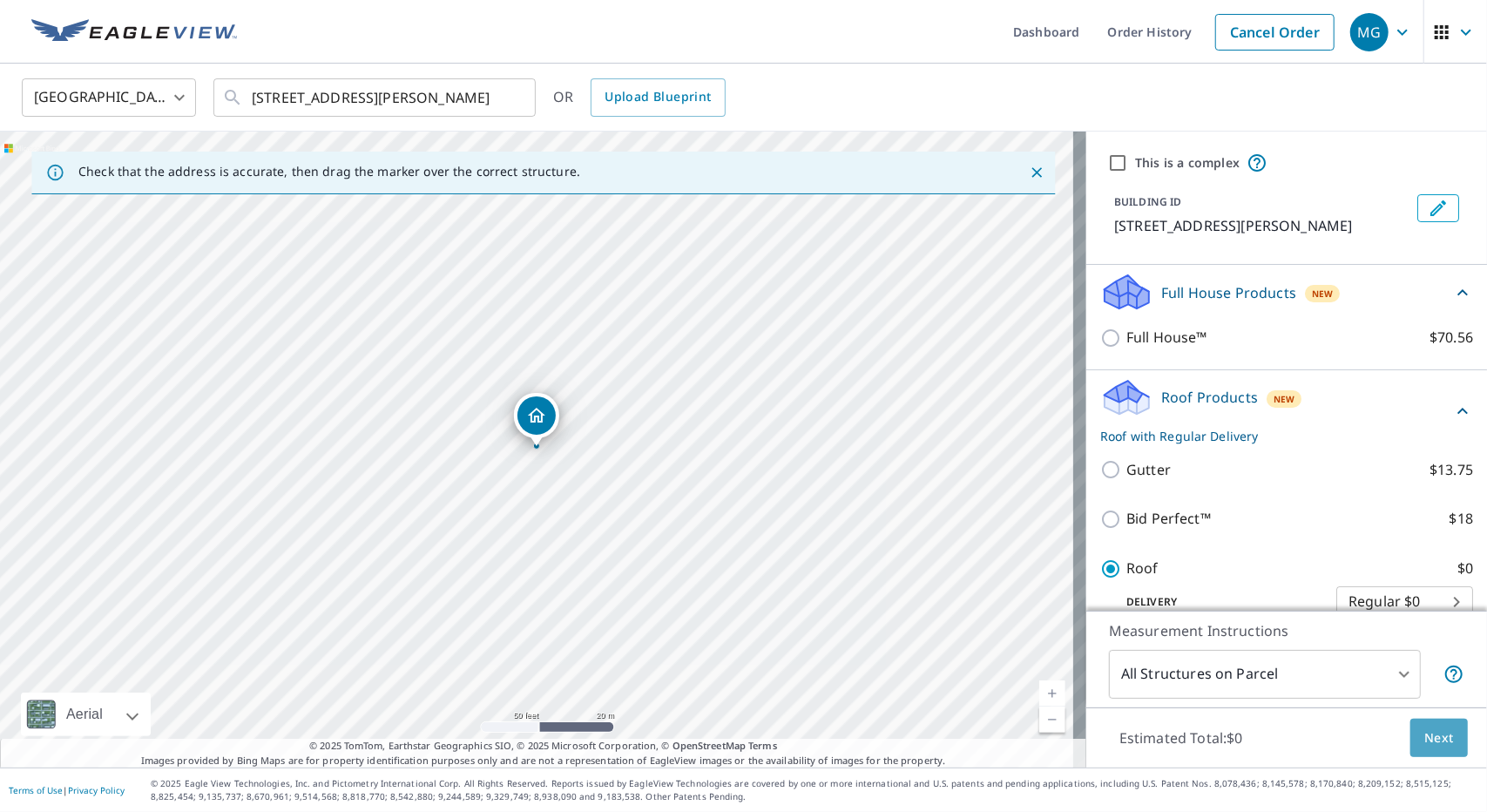
click at [1430, 736] on span "Next" at bounding box center [1439, 738] width 30 height 22
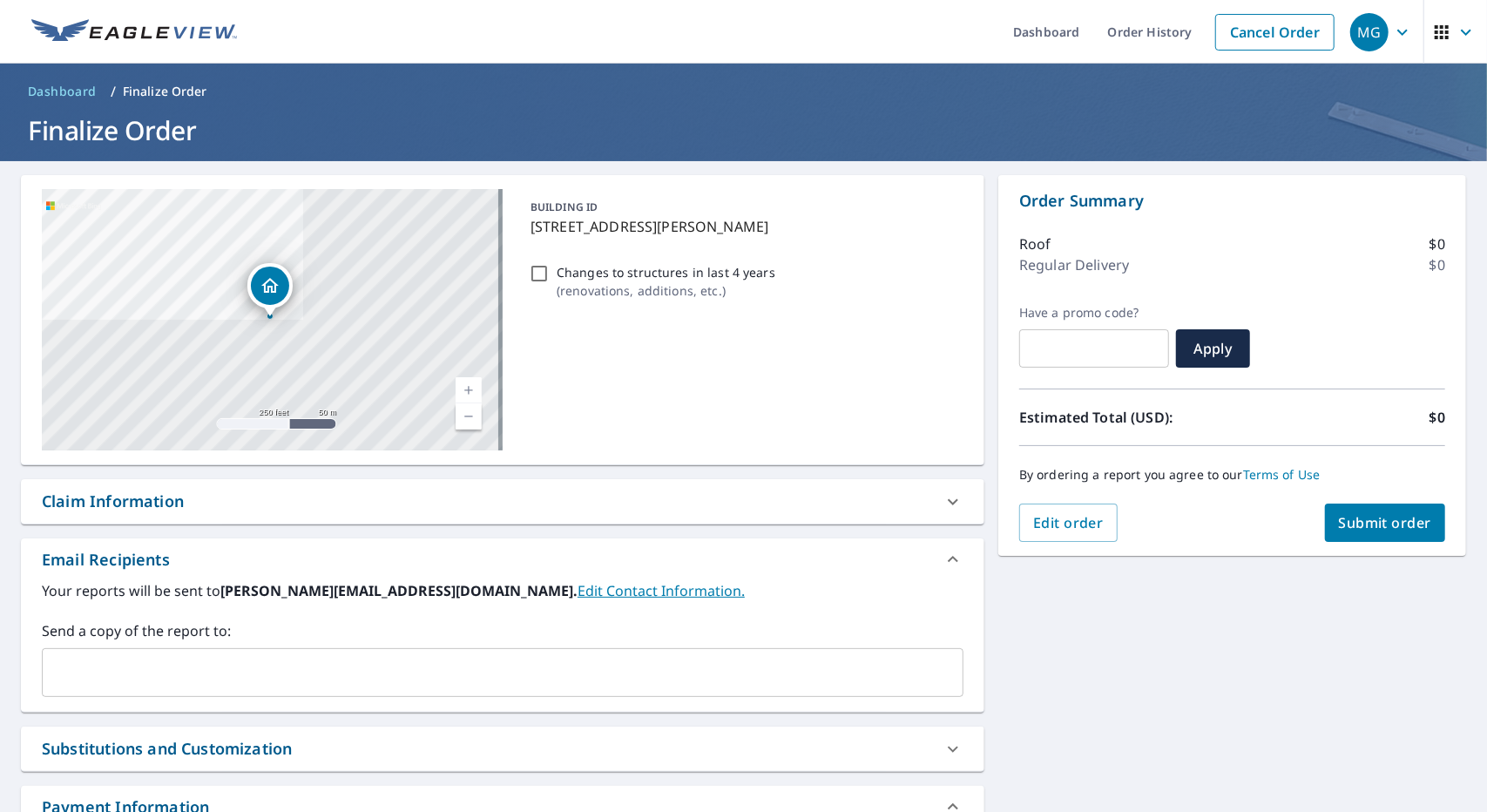
click at [524, 656] on input "text" at bounding box center [489, 672] width 880 height 33
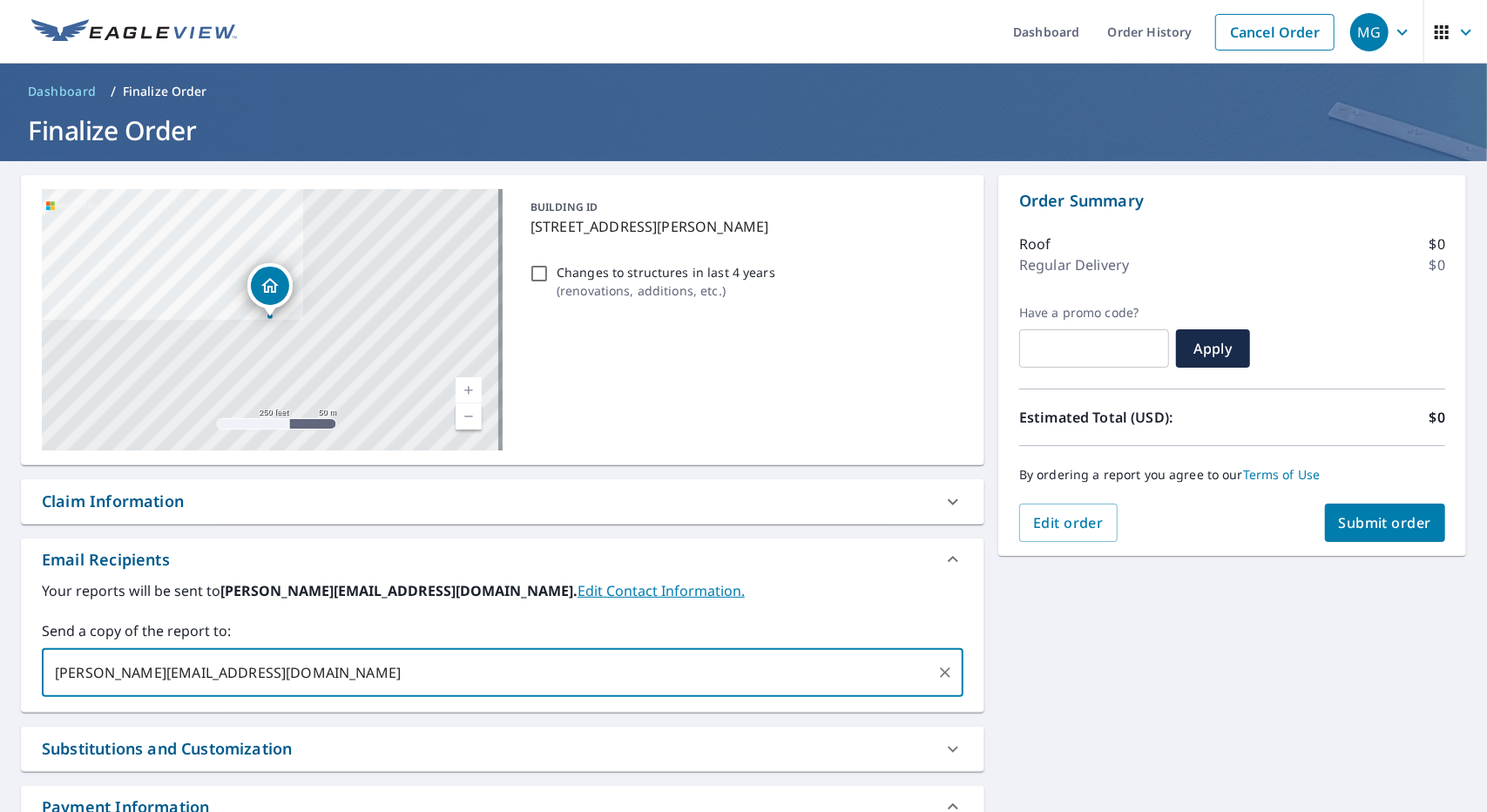
type input "[PERSON_NAME][EMAIL_ADDRESS][DOMAIN_NAME]"
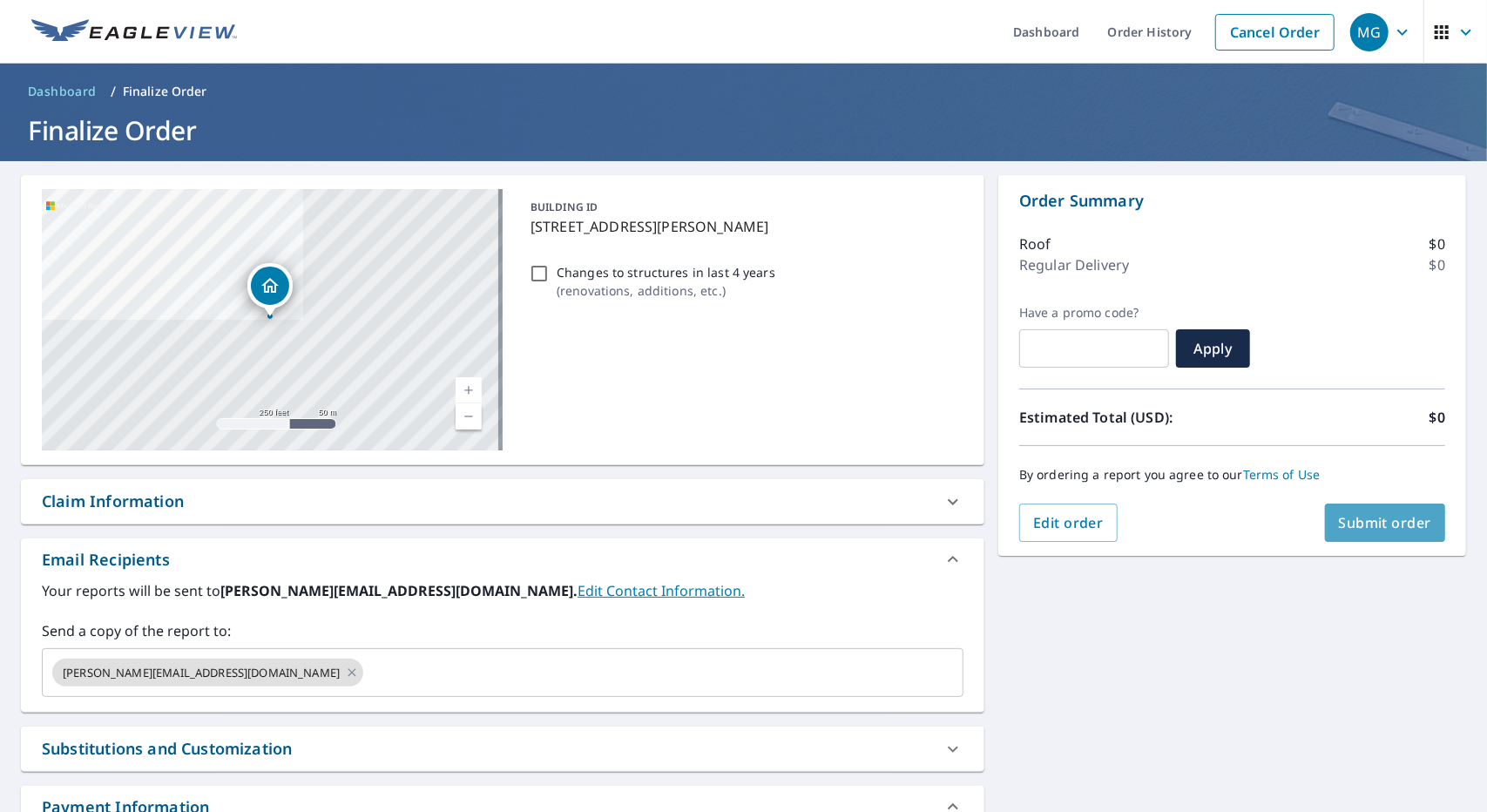
click at [1411, 514] on span "Submit order" at bounding box center [1386, 523] width 94 height 19
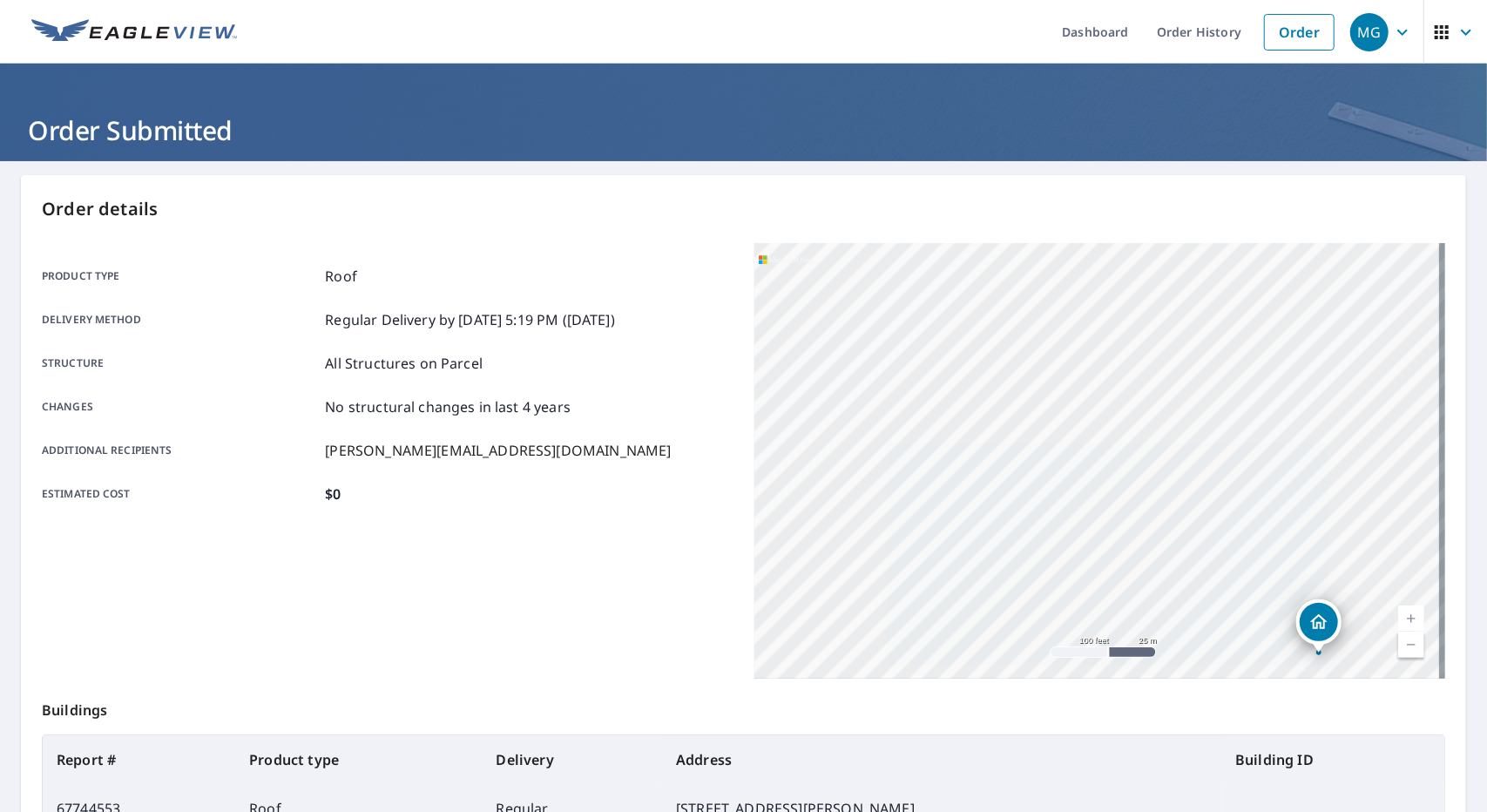
click at [84, 26] on img at bounding box center [134, 33] width 206 height 26
